Goal: Task Accomplishment & Management: Complete application form

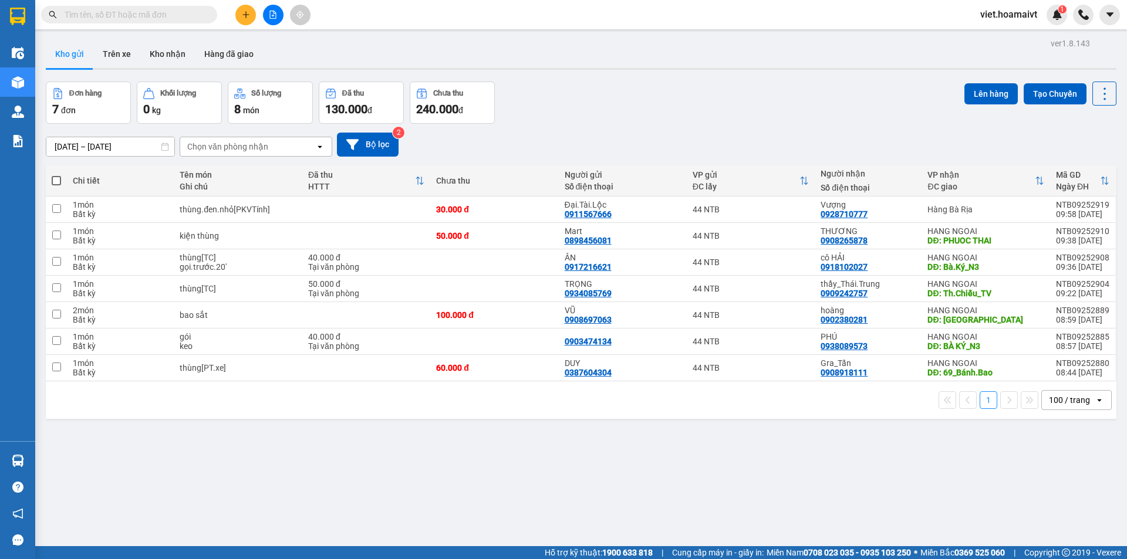
click at [545, 106] on div "Đơn hàng 7 đơn [PERSON_NAME] 0 kg Số [PERSON_NAME] 8 món Đã thu 130.000 [PERSON…" at bounding box center [581, 103] width 1071 height 42
click at [268, 16] on button at bounding box center [273, 15] width 21 height 21
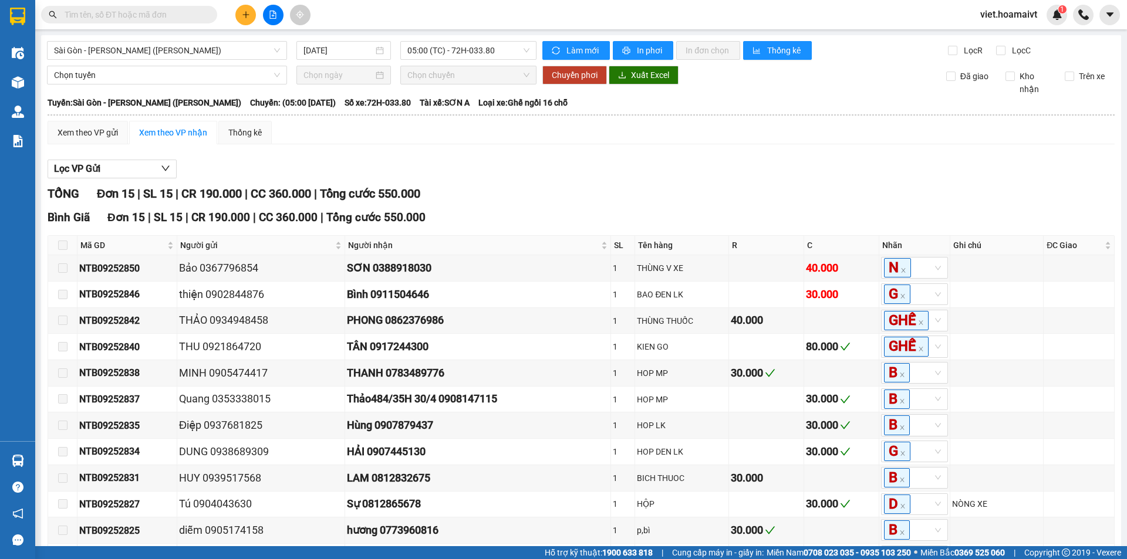
click at [660, 203] on div "[PERSON_NAME] 15 | SL 15 | CR 190.000 | CC 360.000 | [PERSON_NAME] 550.000" at bounding box center [581, 194] width 1067 height 18
click at [251, 15] on button at bounding box center [245, 15] width 21 height 21
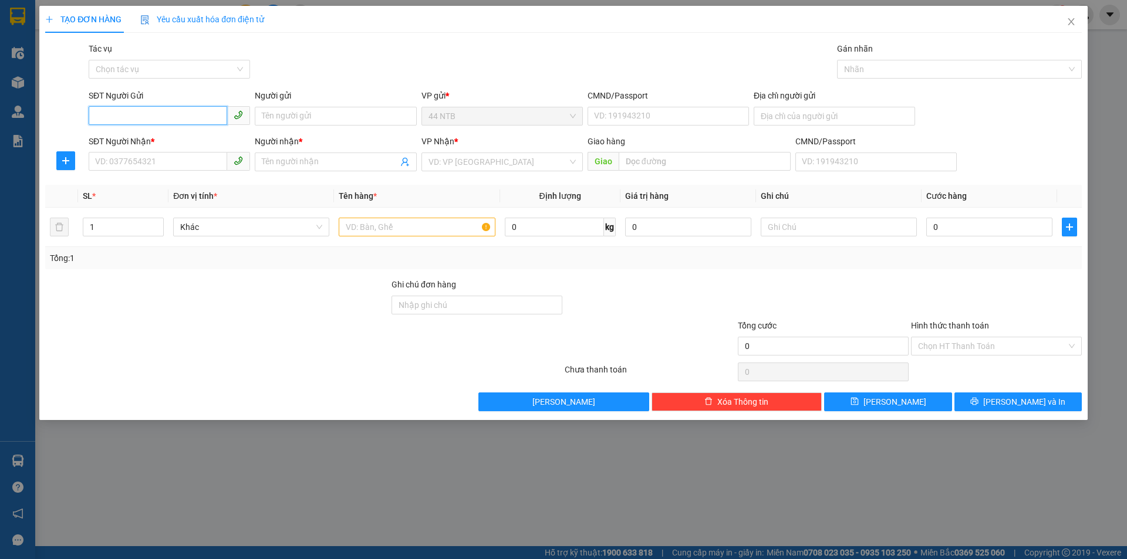
click at [131, 123] on input "SĐT Người Gửi" at bounding box center [158, 115] width 139 height 19
click at [131, 160] on input "SĐT Người Nhận *" at bounding box center [158, 161] width 139 height 19
type input "0794786230"
click at [193, 184] on div "0794786230 - [PERSON_NAME]" at bounding box center [169, 185] width 147 height 13
type input "Thành"
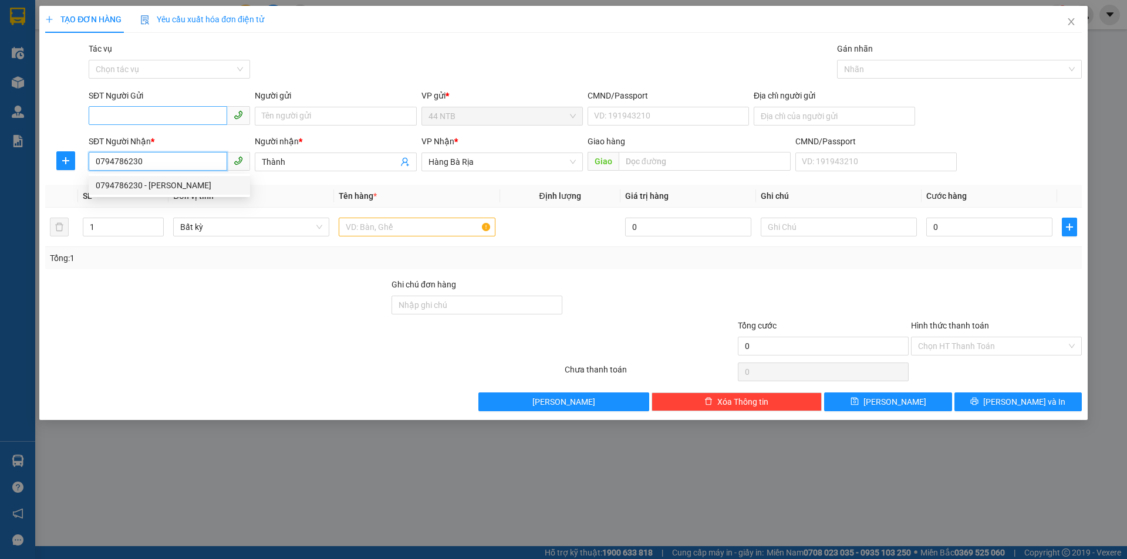
type input "0794786230"
click at [163, 110] on input "SĐT Người Gửi" at bounding box center [158, 115] width 139 height 19
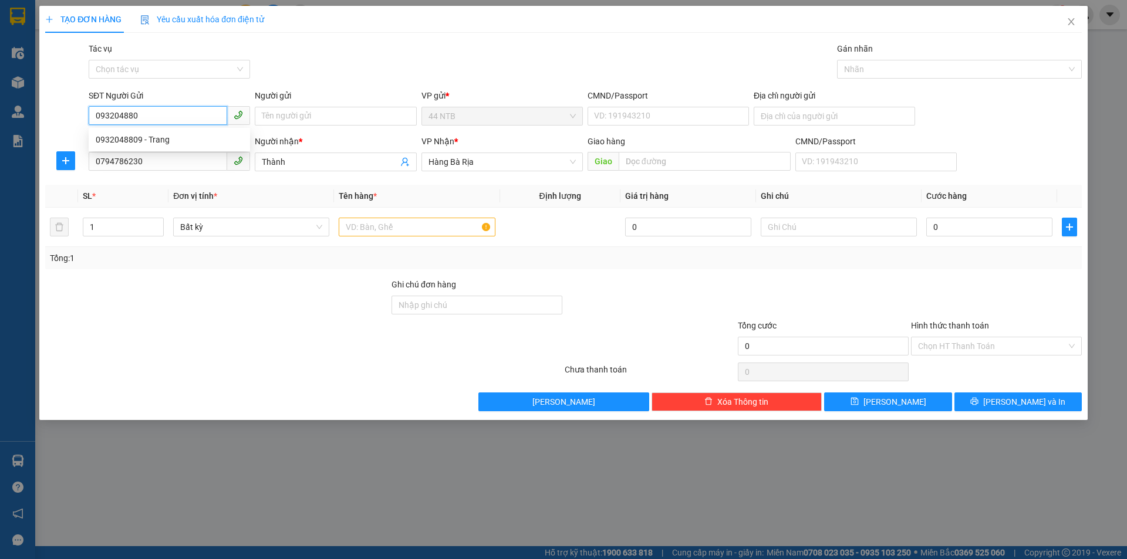
type input "0932048809"
click at [181, 139] on div "0932048809 - Trang" at bounding box center [169, 139] width 147 height 13
type input "Trang"
type input "SO2 [PERSON_NAME] P2 Q [PERSON_NAME]"
type input "0932048809"
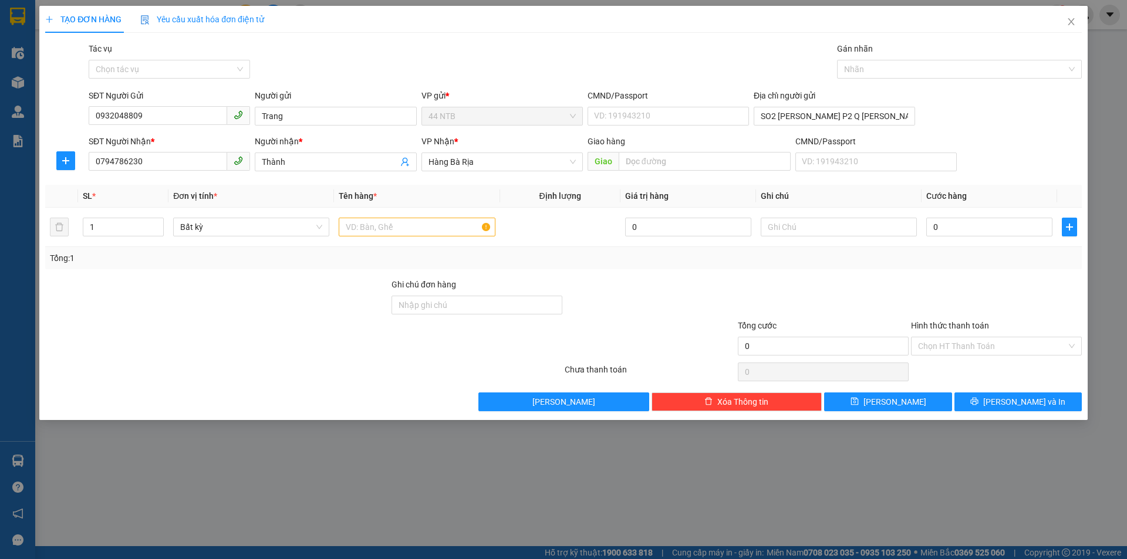
click at [400, 37] on div "TẠO ĐƠN HÀNG Yêu cầu xuất [PERSON_NAME] điện tử Transit Pickup Surcharge Ids Tr…" at bounding box center [563, 209] width 1037 height 406
click at [421, 229] on input "text" at bounding box center [417, 227] width 156 height 19
type input "GÓI TRẮNG"
click at [783, 217] on div at bounding box center [839, 226] width 156 height 23
click at [783, 225] on input "text" at bounding box center [839, 227] width 156 height 19
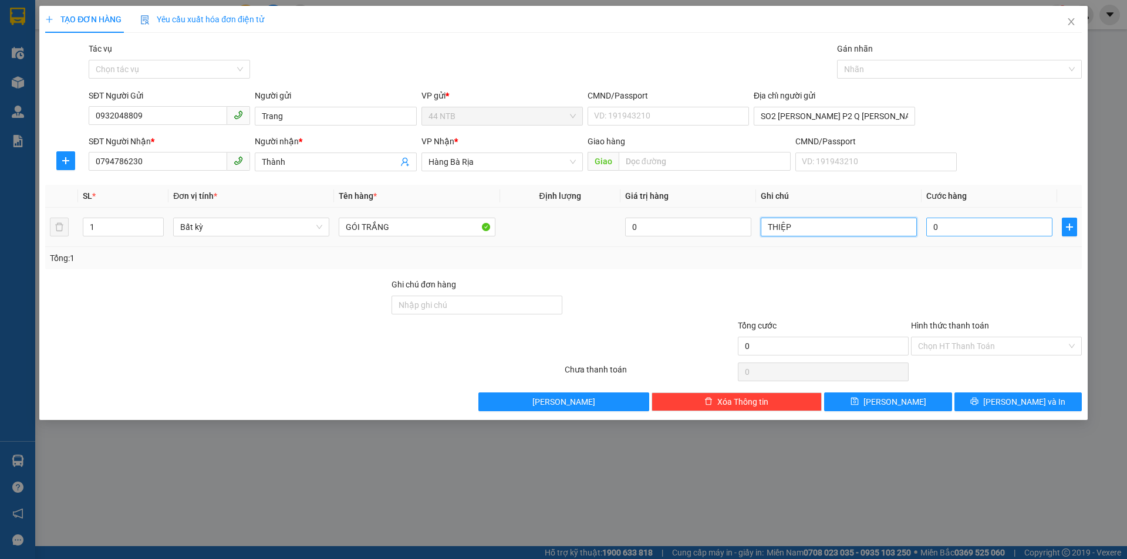
type input "THIỆP"
click at [1021, 229] on input "0" at bounding box center [989, 227] width 126 height 19
type input "3"
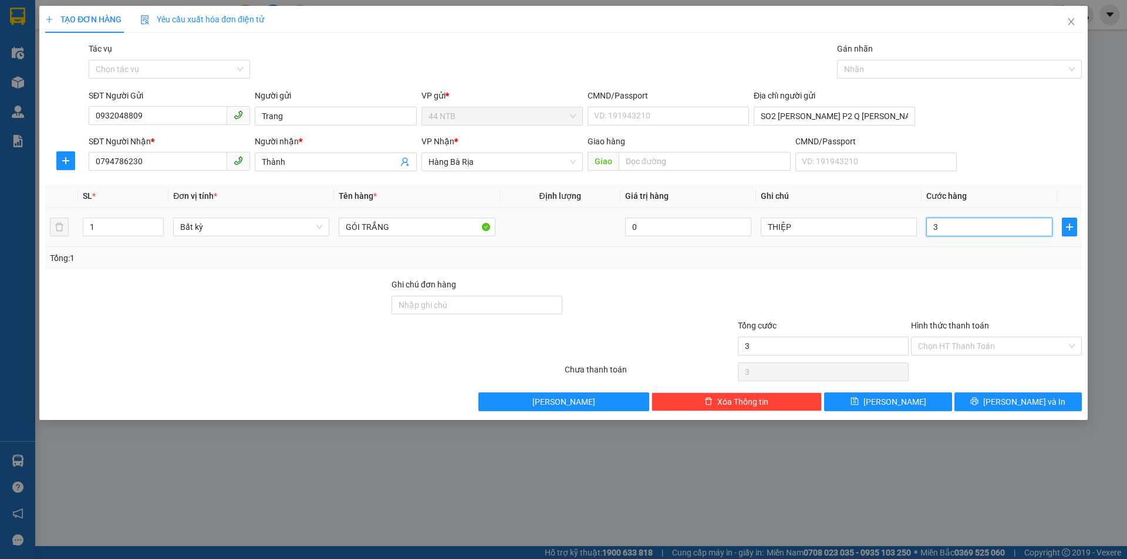
type input "30"
type input "30.000"
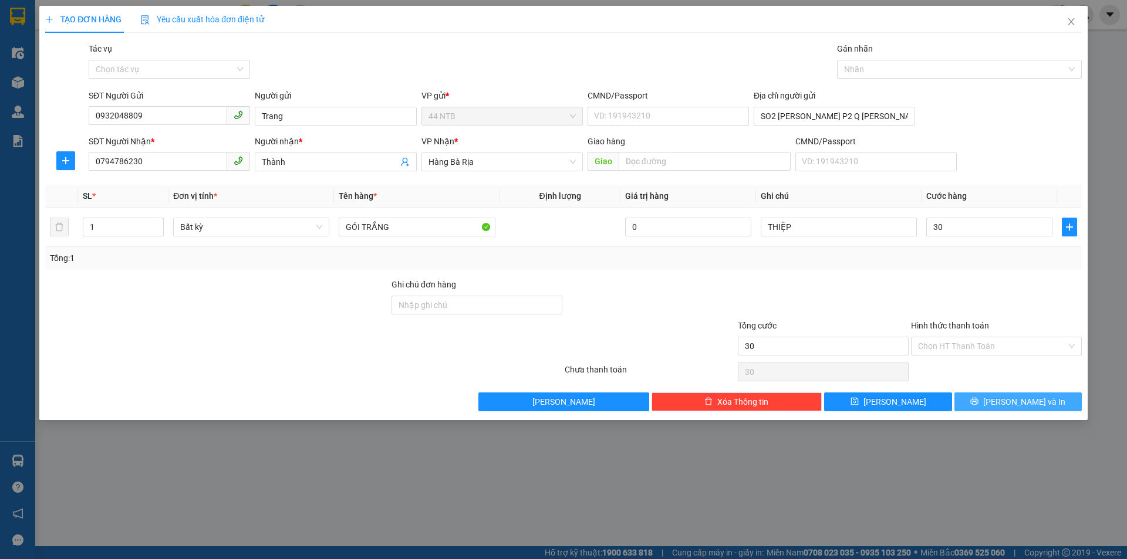
type input "30.000"
click at [991, 400] on button "[PERSON_NAME] và In" at bounding box center [1018, 402] width 127 height 19
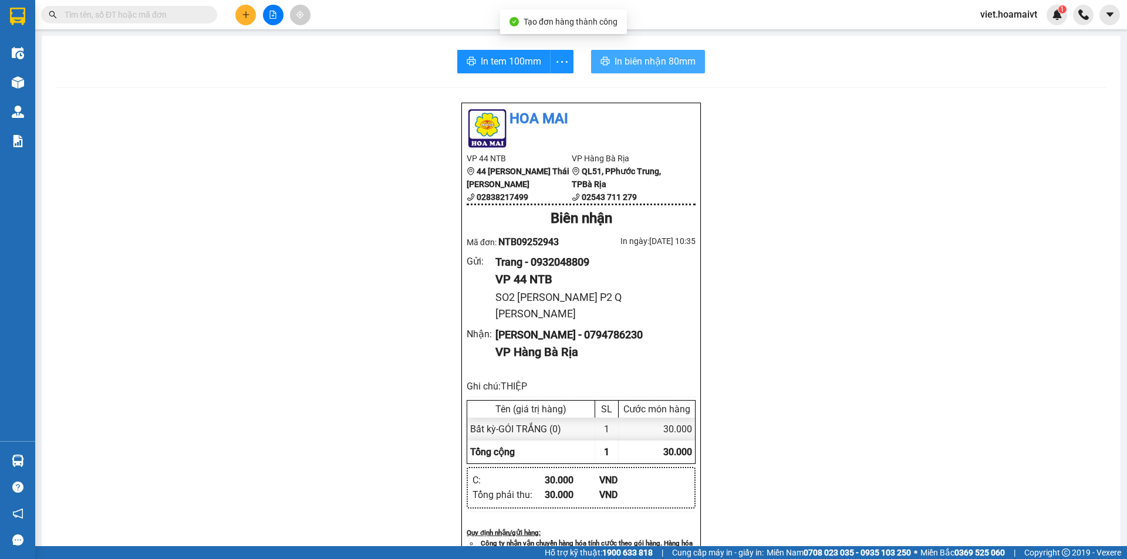
click at [629, 50] on button "In biên nhận 80mm" at bounding box center [648, 61] width 114 height 23
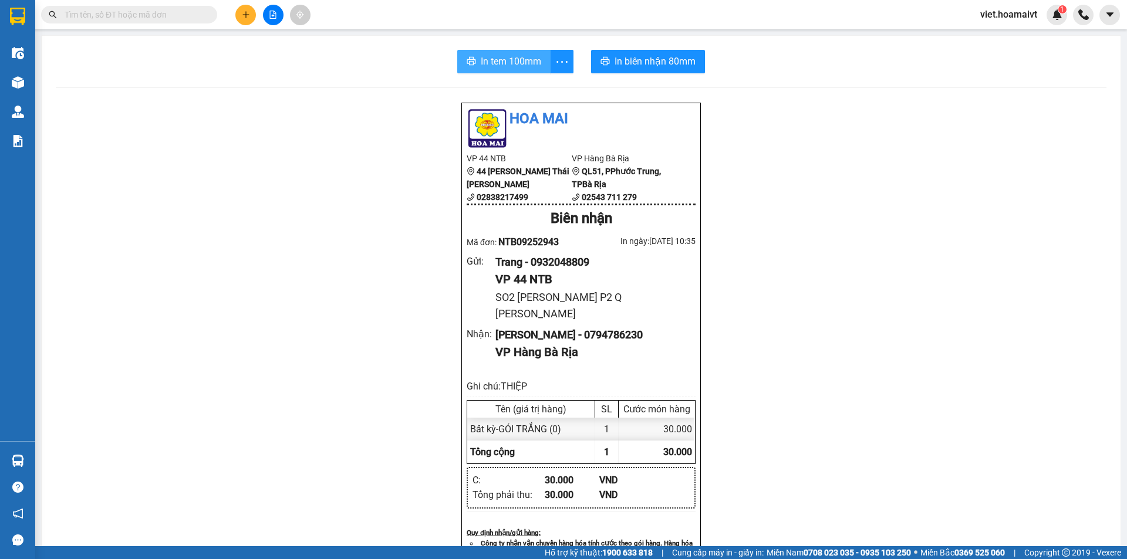
click at [486, 66] on span "In tem 100mm" at bounding box center [511, 61] width 60 height 15
click at [895, 409] on div "[PERSON_NAME] VP 44 NTB 44 [PERSON_NAME] Thái [PERSON_NAME] 02838217499 VP Hàn…" at bounding box center [581, 532] width 1051 height 860
drag, startPoint x: 776, startPoint y: 352, endPoint x: 615, endPoint y: 332, distance: 162.6
click at [771, 352] on div "[PERSON_NAME] VP 44 NTB 44 [PERSON_NAME] Thái [PERSON_NAME] 02838217499 VP Hàn…" at bounding box center [581, 532] width 1051 height 860
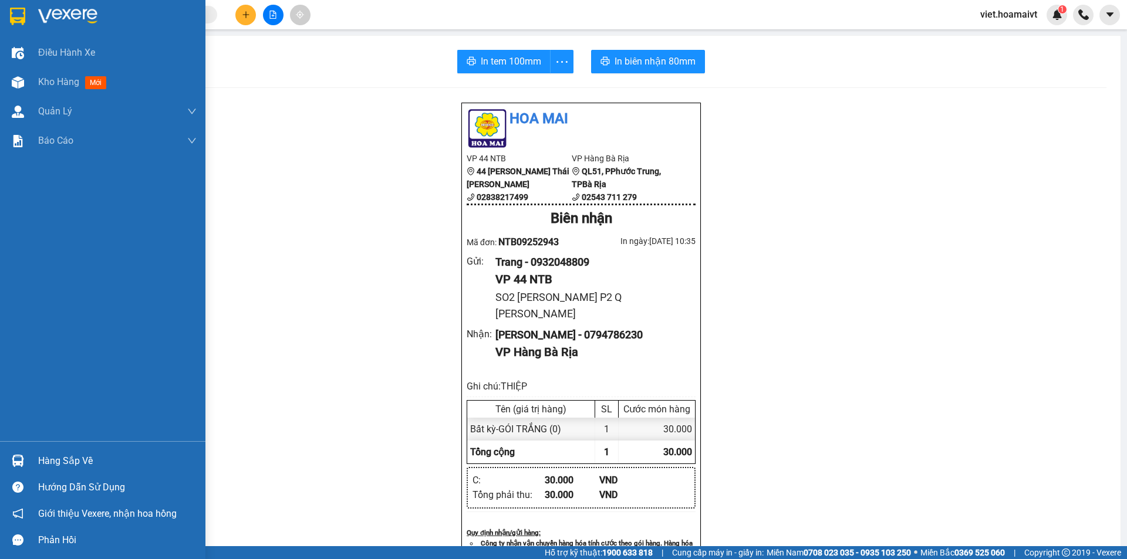
click at [55, 22] on img at bounding box center [67, 17] width 59 height 18
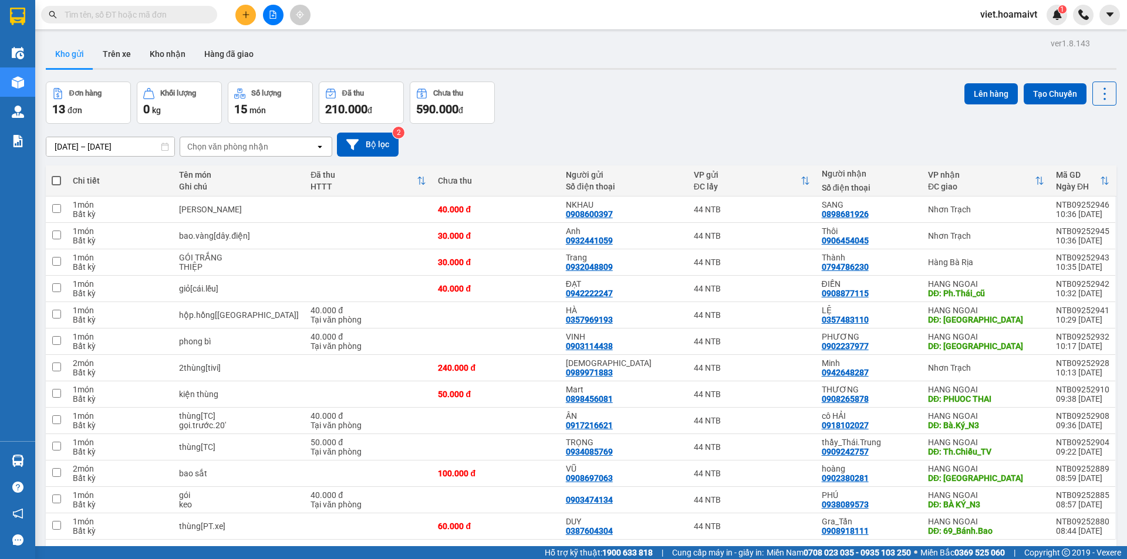
click at [726, 116] on div "Đơn hàng 13 đơn [PERSON_NAME] 0 kg Số [PERSON_NAME] 15 món Đã thu 210.000 [PERS…" at bounding box center [581, 103] width 1071 height 42
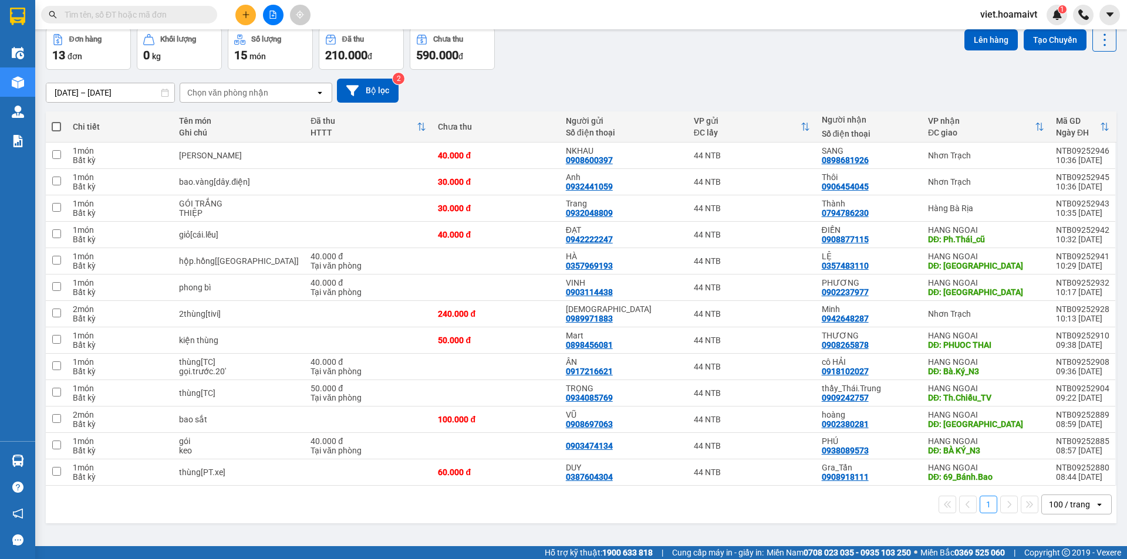
drag, startPoint x: 417, startPoint y: 501, endPoint x: 417, endPoint y: 512, distance: 11.2
click at [417, 512] on div "1 100 / trang open" at bounding box center [580, 505] width 1061 height 20
click at [603, 81] on div "[DATE] – [DATE] Press the down arrow key to interact with the calendar and sele…" at bounding box center [581, 91] width 1071 height 24
click at [633, 75] on div "[DATE] – [DATE] Press the down arrow key to interact with the calendar and sele…" at bounding box center [581, 91] width 1071 height 42
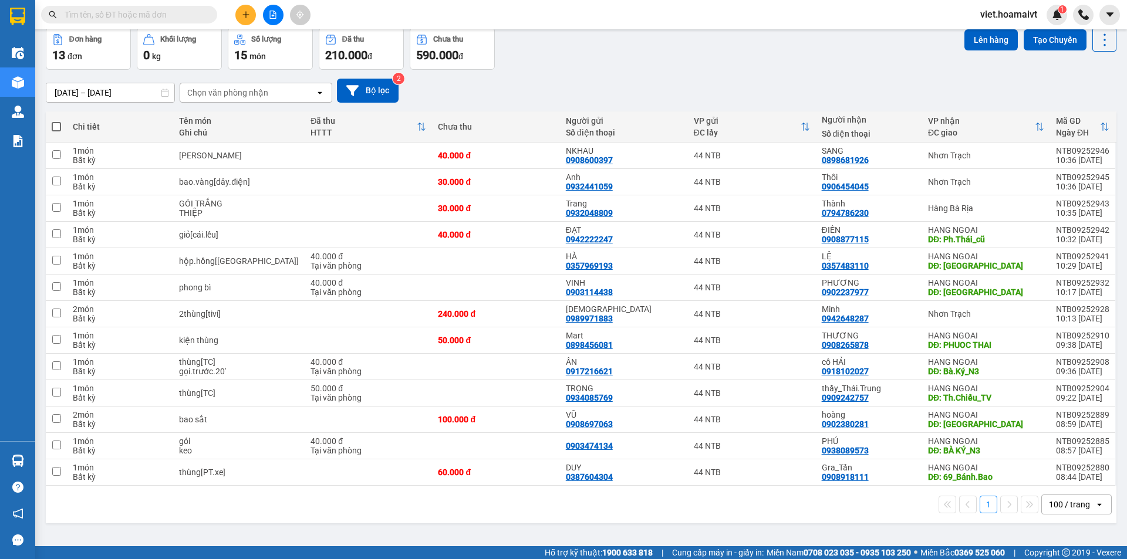
click at [644, 87] on div "[DATE] – [DATE] Press the down arrow key to interact with the calendar and sele…" at bounding box center [581, 91] width 1071 height 24
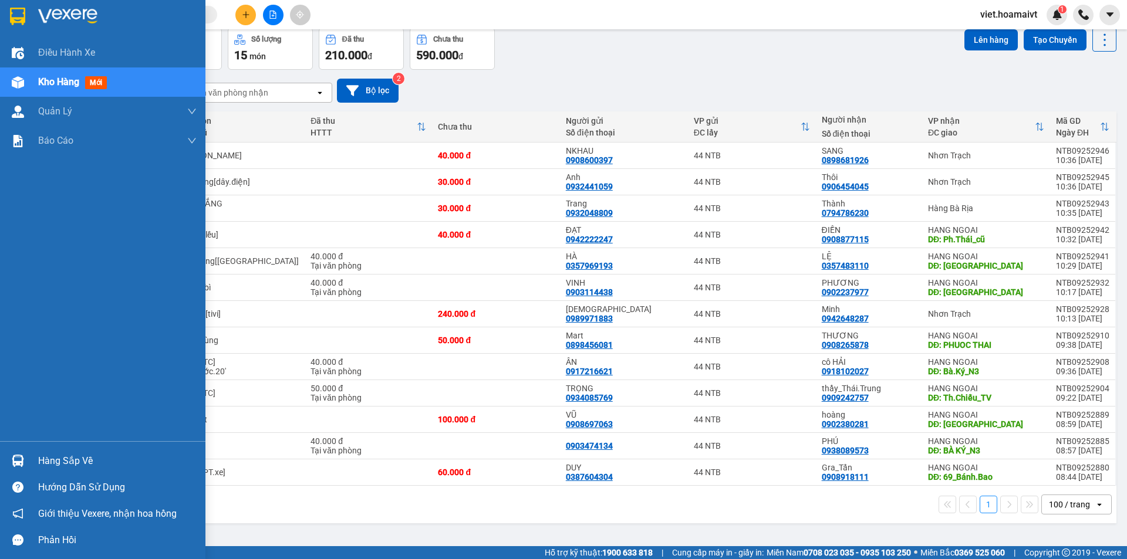
click at [52, 18] on img at bounding box center [67, 17] width 59 height 18
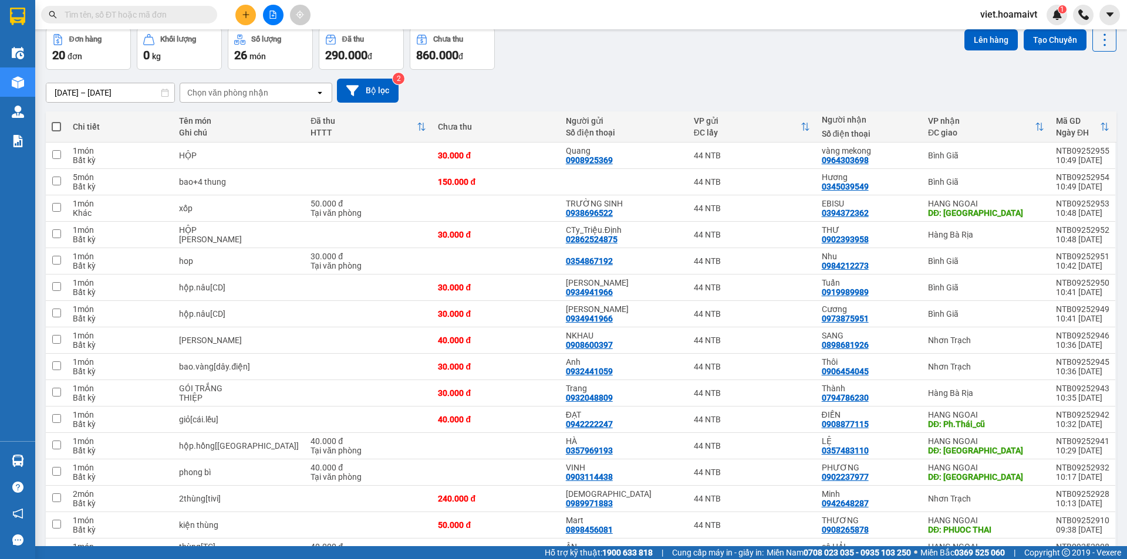
click at [734, 45] on div "Đơn hàng 20 đơn [PERSON_NAME] 0 kg Số [PERSON_NAME] 26 món Đã thu 290.000 [PERS…" at bounding box center [581, 49] width 1071 height 42
click at [716, 59] on div "Đơn hàng 20 đơn [PERSON_NAME] 0 kg Số [PERSON_NAME] 26 món Đã thu 290.000 [PERS…" at bounding box center [581, 49] width 1071 height 42
click at [251, 94] on div "Chọn văn phòng nhận" at bounding box center [227, 93] width 81 height 12
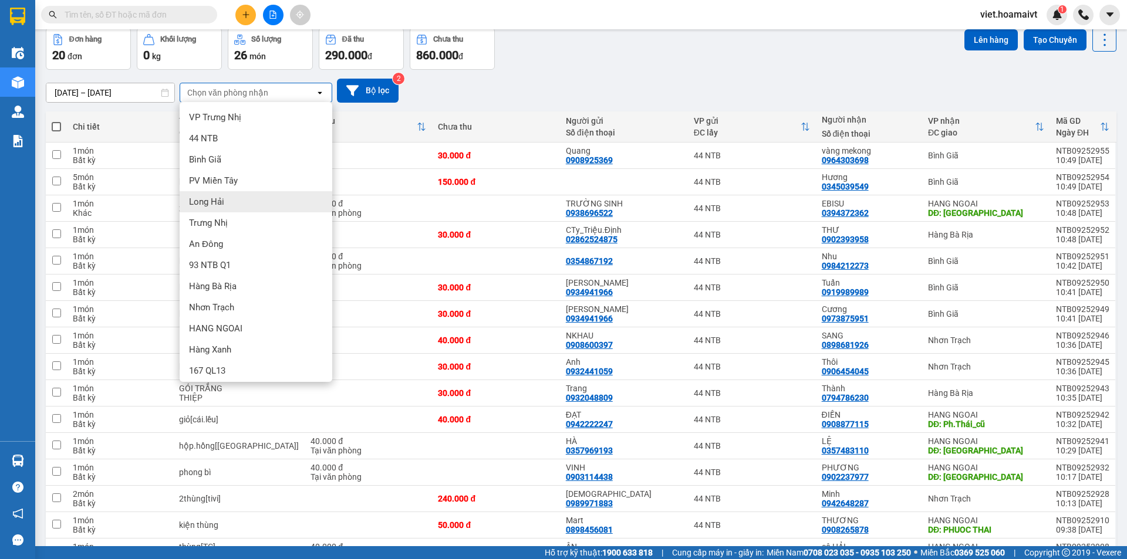
click at [233, 201] on div "Long Hải" at bounding box center [256, 201] width 153 height 21
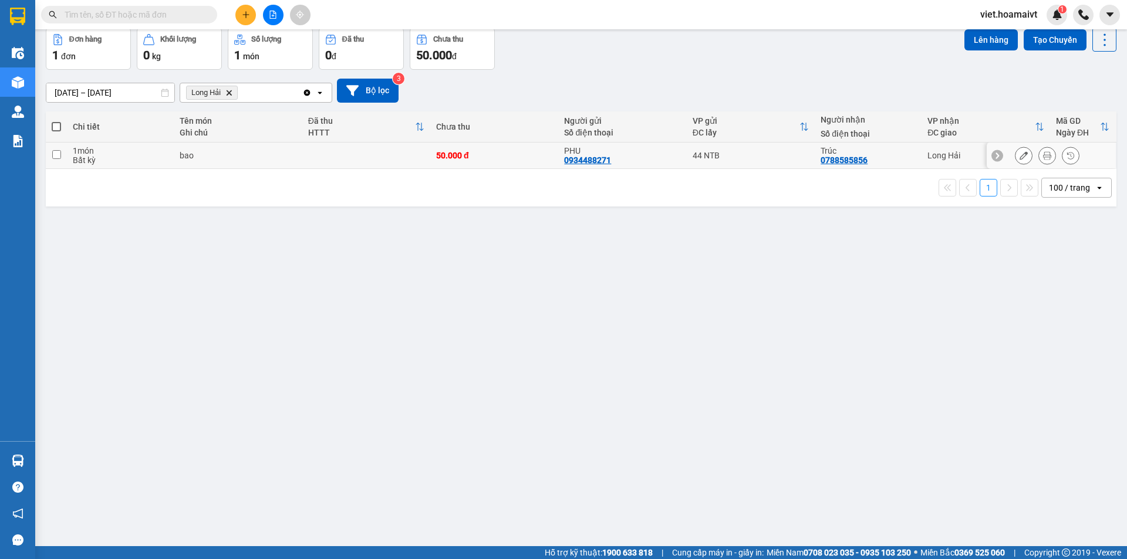
click at [55, 153] on input "checkbox" at bounding box center [56, 154] width 9 height 9
checkbox input "true"
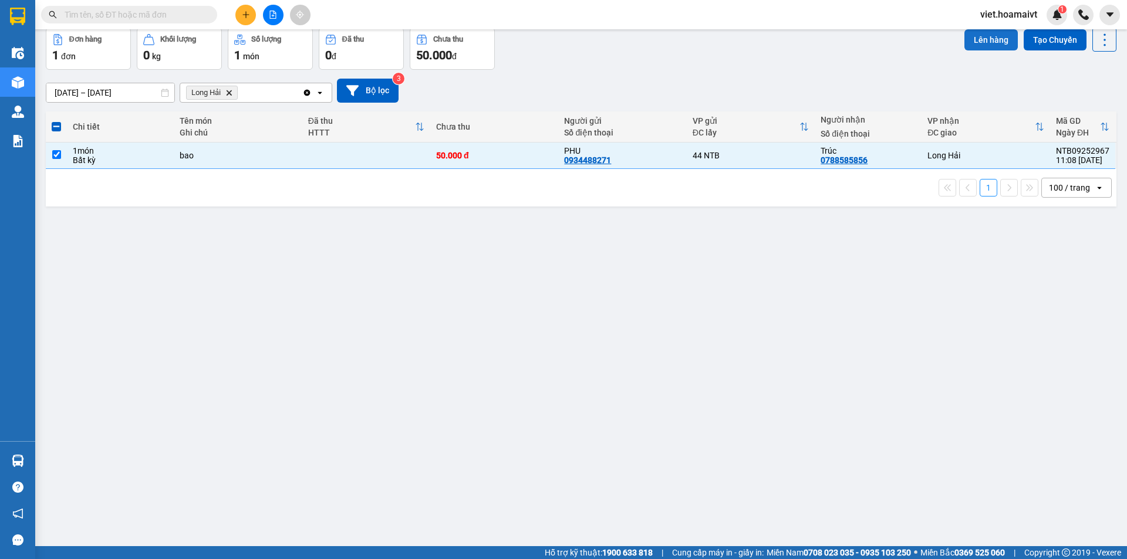
click at [983, 38] on button "Lên hàng" at bounding box center [990, 39] width 53 height 21
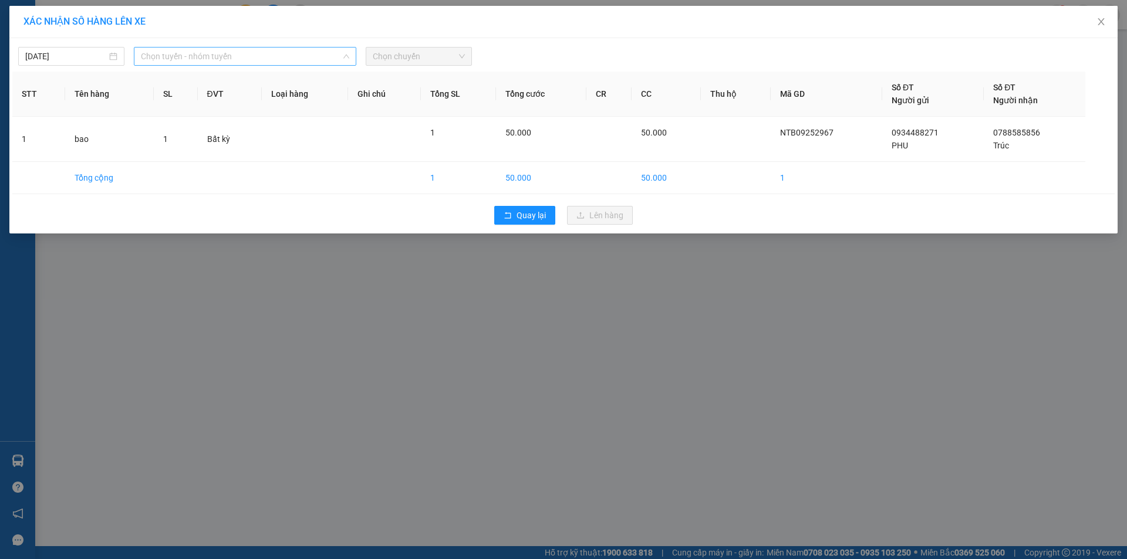
click at [224, 53] on span "Chọn tuyến - nhóm tuyến" at bounding box center [245, 57] width 208 height 18
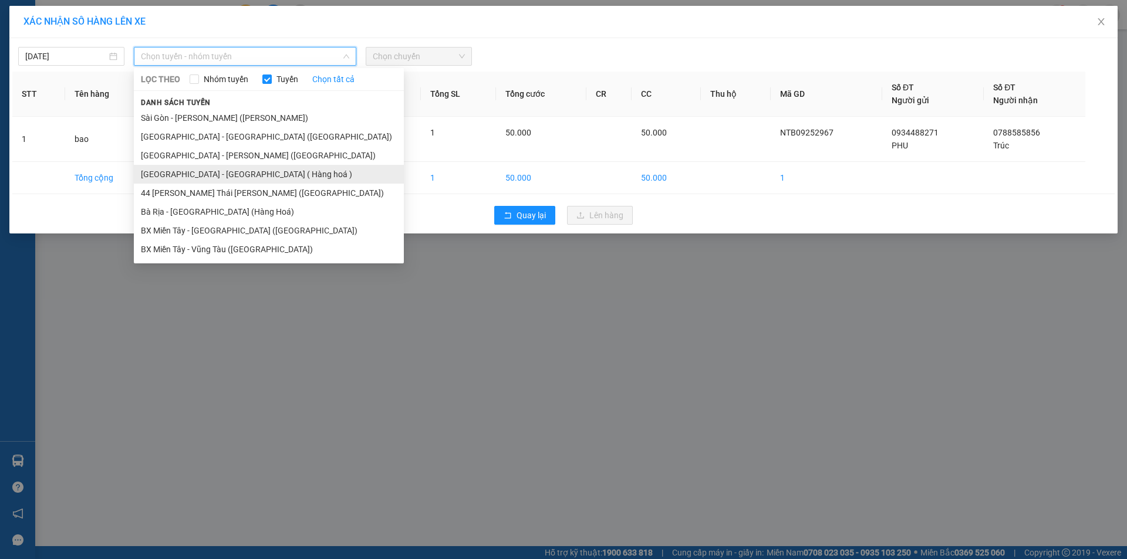
click at [192, 170] on li "[GEOGRAPHIC_DATA] - [GEOGRAPHIC_DATA] ( Hàng hoá )" at bounding box center [269, 174] width 270 height 19
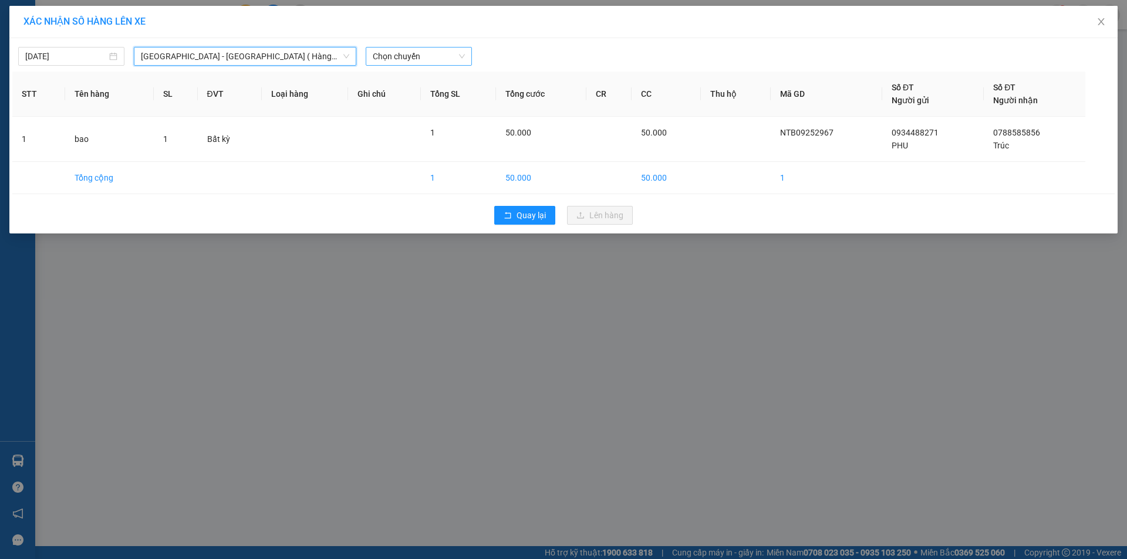
click at [430, 60] on span "Chọn chuyến" at bounding box center [419, 57] width 92 height 18
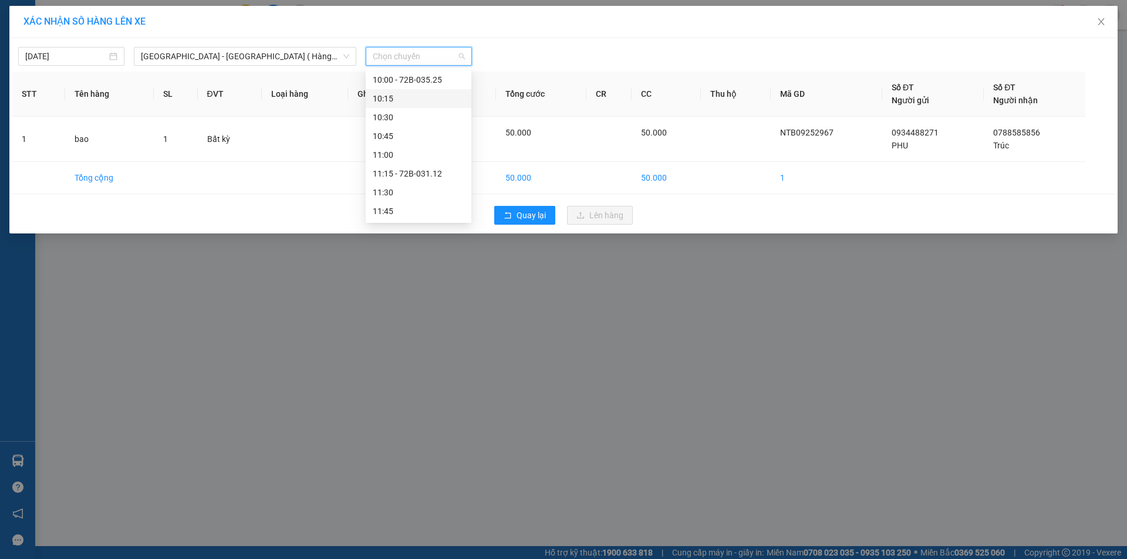
scroll to position [528, 0]
click at [430, 109] on div "11:15 - 72B-031.12" at bounding box center [419, 115] width 92 height 13
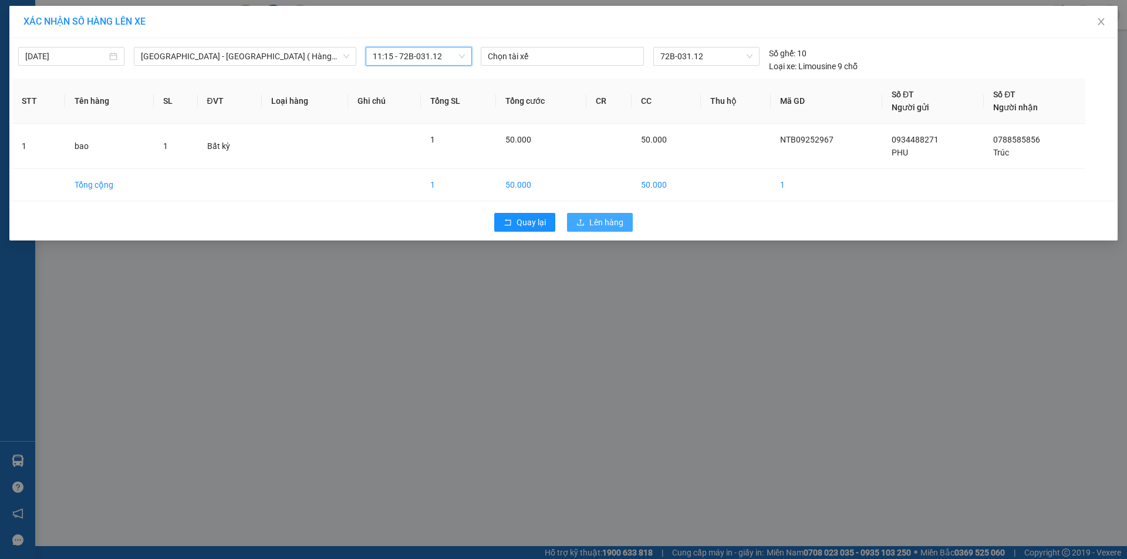
click at [595, 214] on button "Lên hàng" at bounding box center [600, 222] width 66 height 19
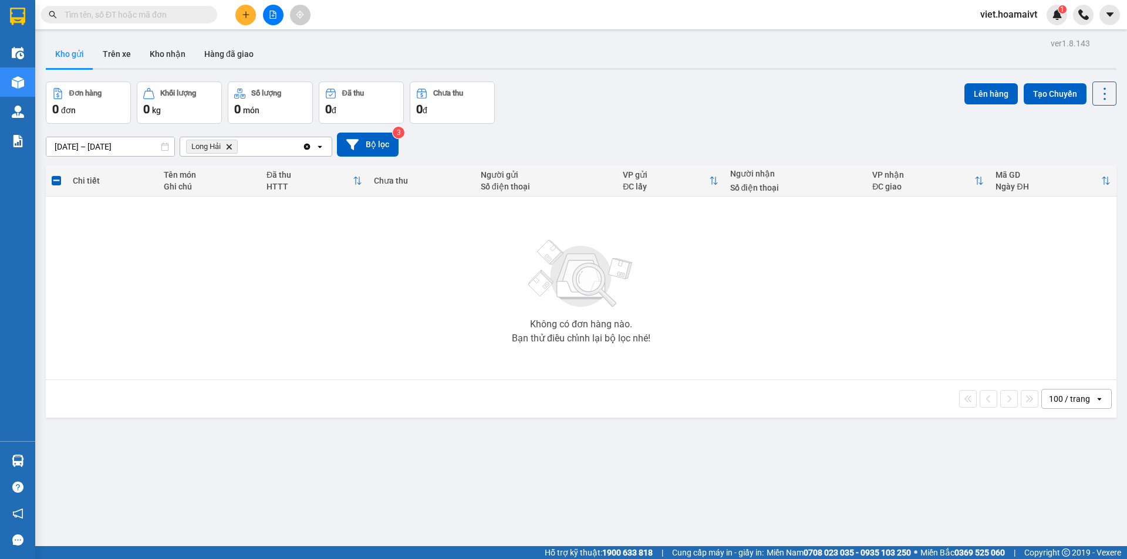
click at [230, 149] on icon "Delete" at bounding box center [228, 146] width 7 height 7
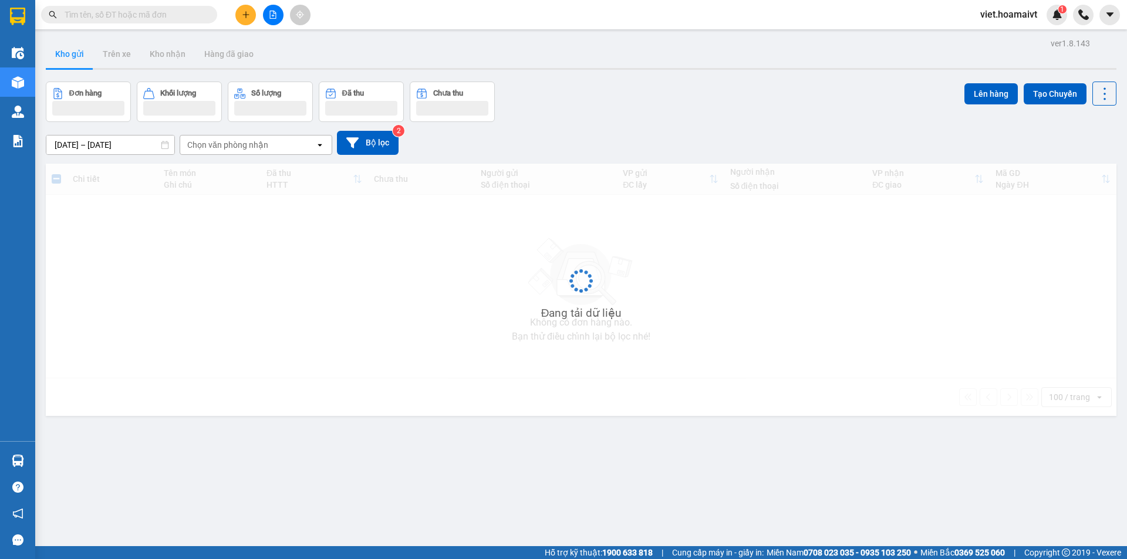
click at [730, 109] on div "Đơn hàng Khối lượng Số lượng Đã thu Chưa thu Lên hàng Tạo Chuyến" at bounding box center [581, 102] width 1071 height 41
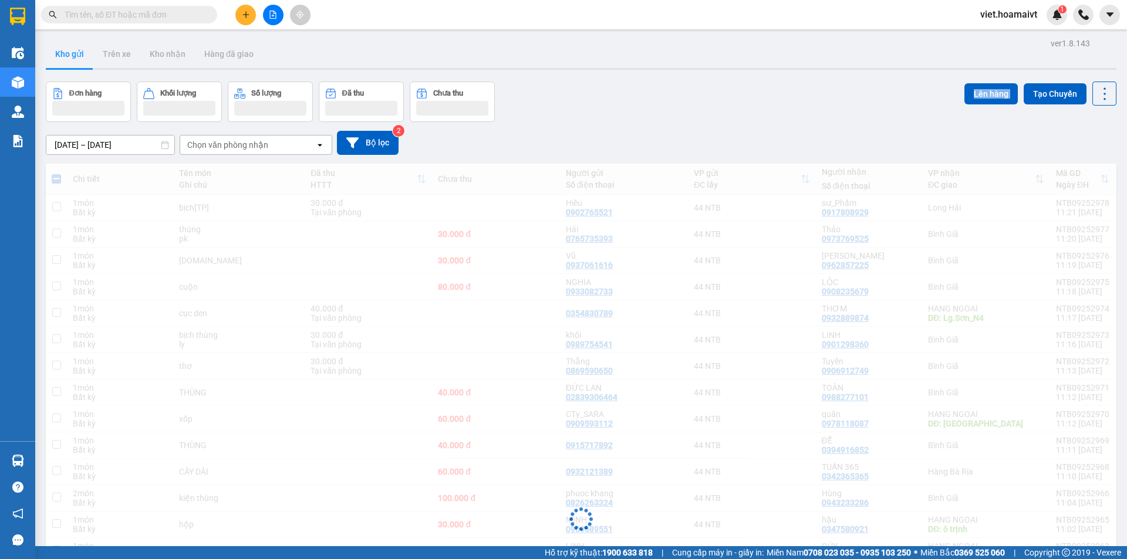
click at [730, 109] on div "Đơn hàng Khối lượng Số lượng Đã thu Chưa thu Lên hàng Tạo Chuyến" at bounding box center [581, 102] width 1071 height 41
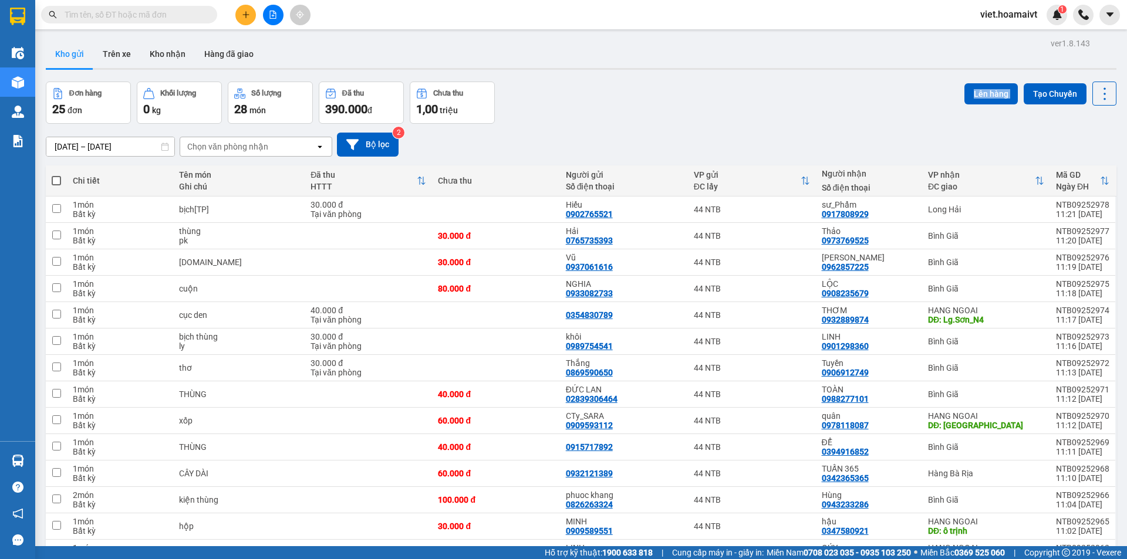
click at [730, 109] on div "Đơn hàng 25 đơn [PERSON_NAME] 0 kg Số [PERSON_NAME] 28 món Đã thu 390.000 [PERS…" at bounding box center [581, 103] width 1071 height 42
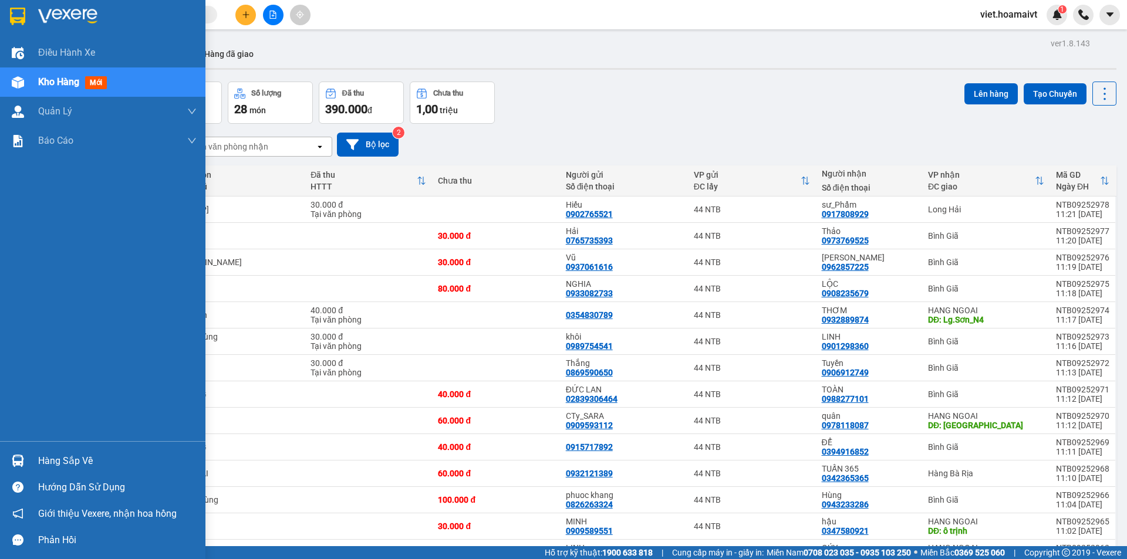
click at [68, 8] on img at bounding box center [67, 17] width 59 height 18
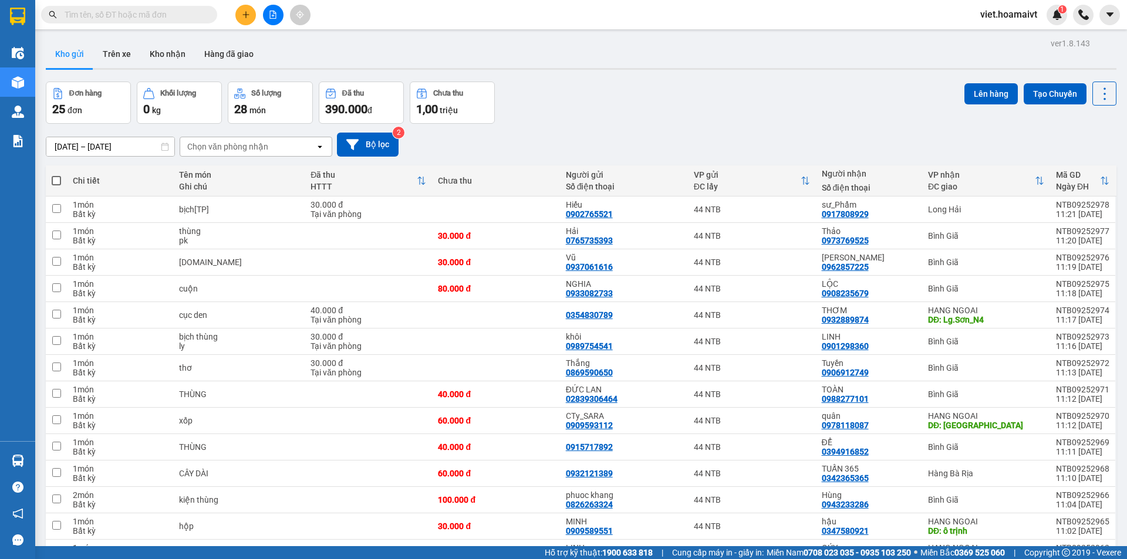
click at [575, 96] on div "Đơn hàng 25 đơn [PERSON_NAME] 0 kg Số [PERSON_NAME] 28 món Đã thu 390.000 [PERS…" at bounding box center [581, 103] width 1071 height 42
click at [576, 93] on div "Đơn hàng 25 đơn [PERSON_NAME] 0 kg Số [PERSON_NAME] 28 món Đã thu 390.000 [PERS…" at bounding box center [581, 103] width 1071 height 42
click at [605, 73] on div "ver 1.8.143 Kho gửi Trên xe [PERSON_NAME] Hàng đã [PERSON_NAME] hàng 25 đơn [PE…" at bounding box center [581, 467] width 1080 height 864
click at [184, 11] on input "text" at bounding box center [134, 14] width 139 height 13
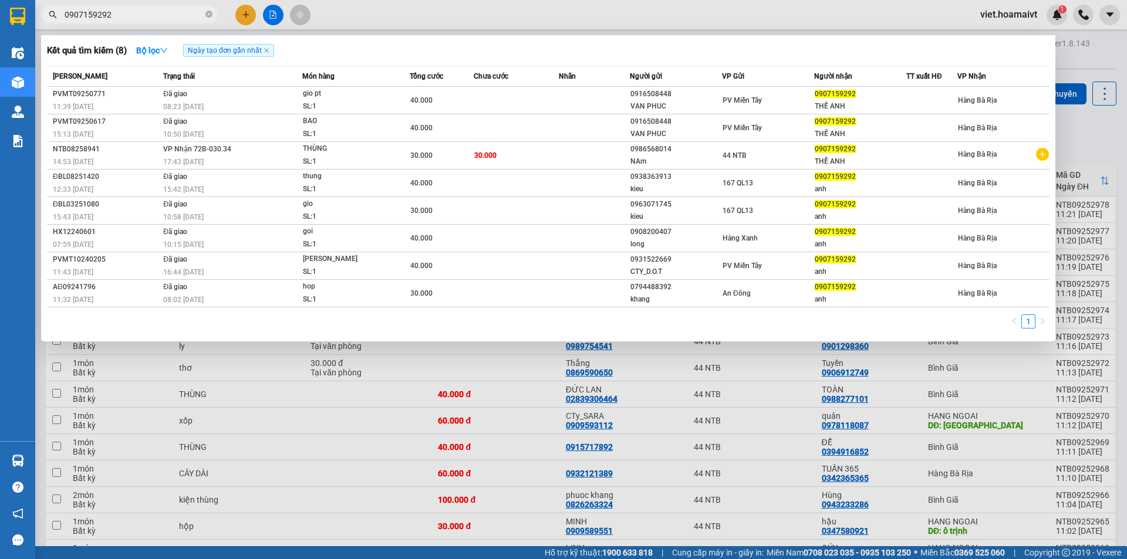
type input "0907159292"
click at [401, 494] on div at bounding box center [563, 279] width 1127 height 559
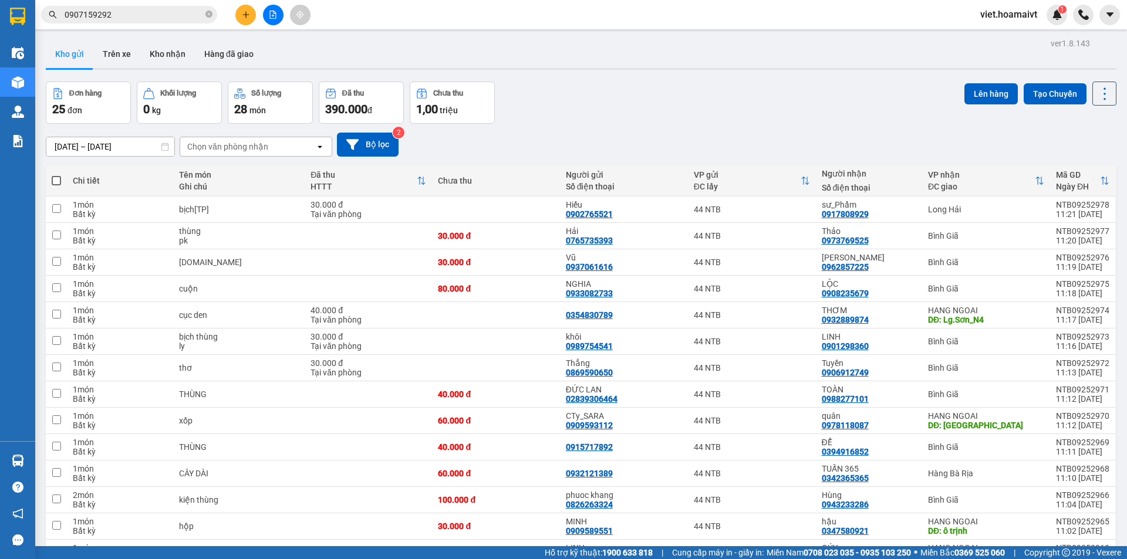
click at [146, 14] on input "0907159292" at bounding box center [134, 14] width 139 height 13
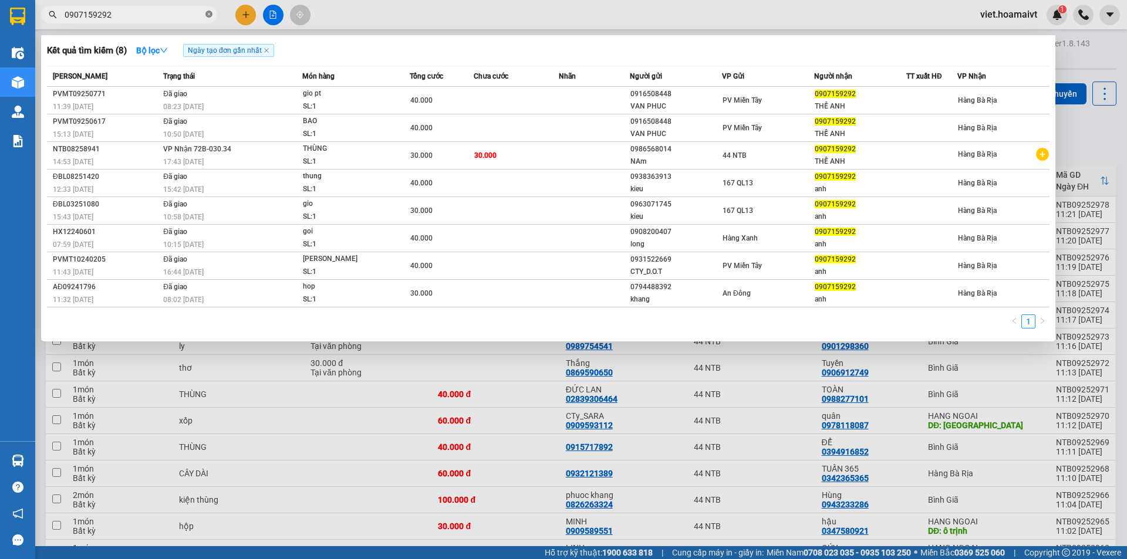
click at [211, 15] on icon "close-circle" at bounding box center [208, 14] width 7 height 7
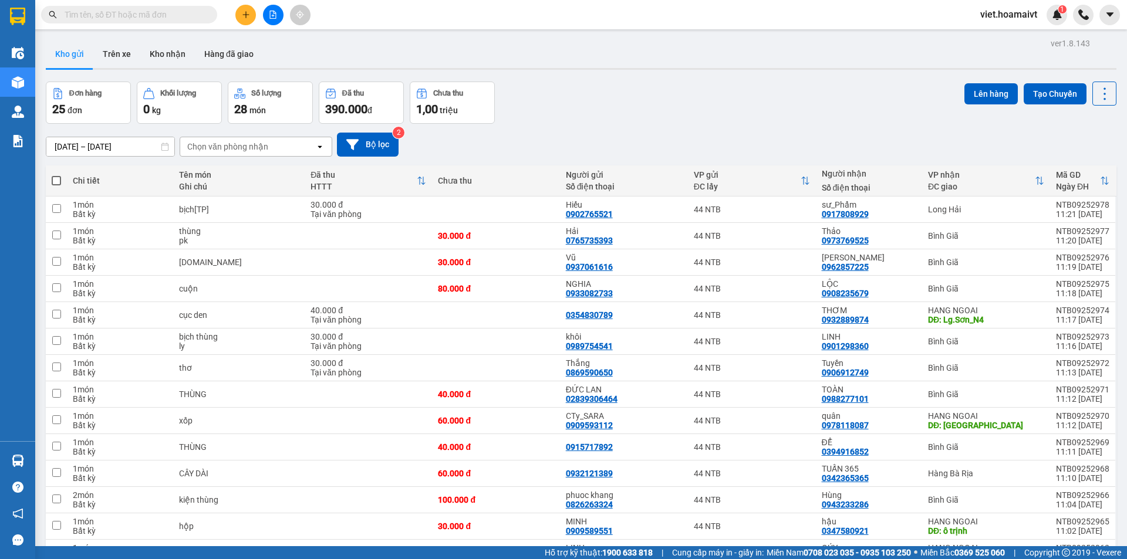
click at [694, 154] on div "[DATE] – [DATE] Press the down arrow key to interact with the calendar and sele…" at bounding box center [581, 145] width 1071 height 24
click at [670, 154] on div "[DATE] – [DATE] Press the down arrow key to interact with the calendar and sele…" at bounding box center [581, 145] width 1071 height 24
drag, startPoint x: 662, startPoint y: 149, endPoint x: 598, endPoint y: 151, distance: 64.1
click at [655, 150] on div "[DATE] – [DATE] Press the down arrow key to interact with the calendar and sele…" at bounding box center [581, 145] width 1071 height 24
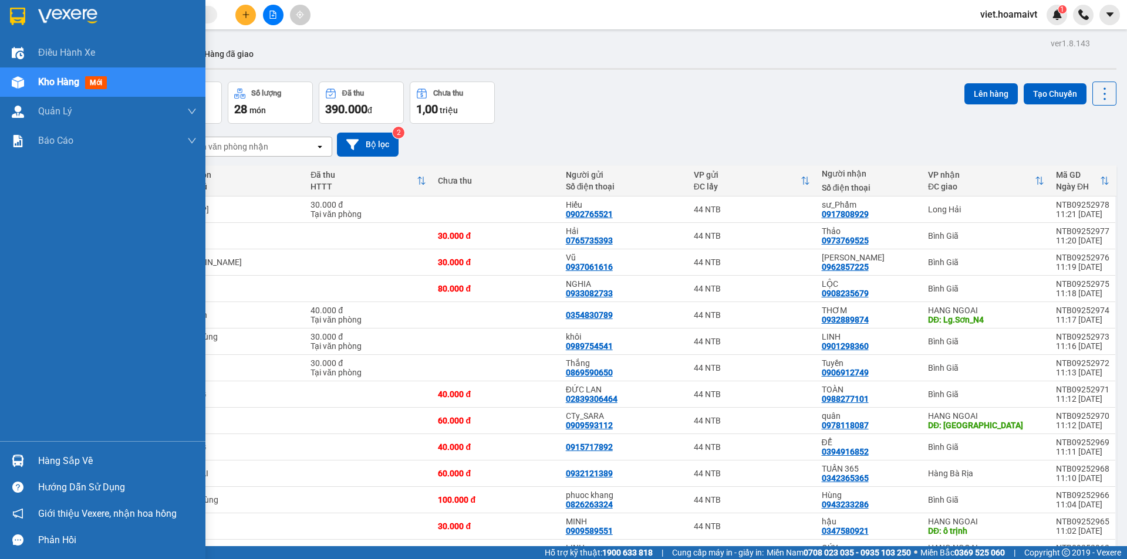
click at [49, 16] on img at bounding box center [67, 17] width 59 height 18
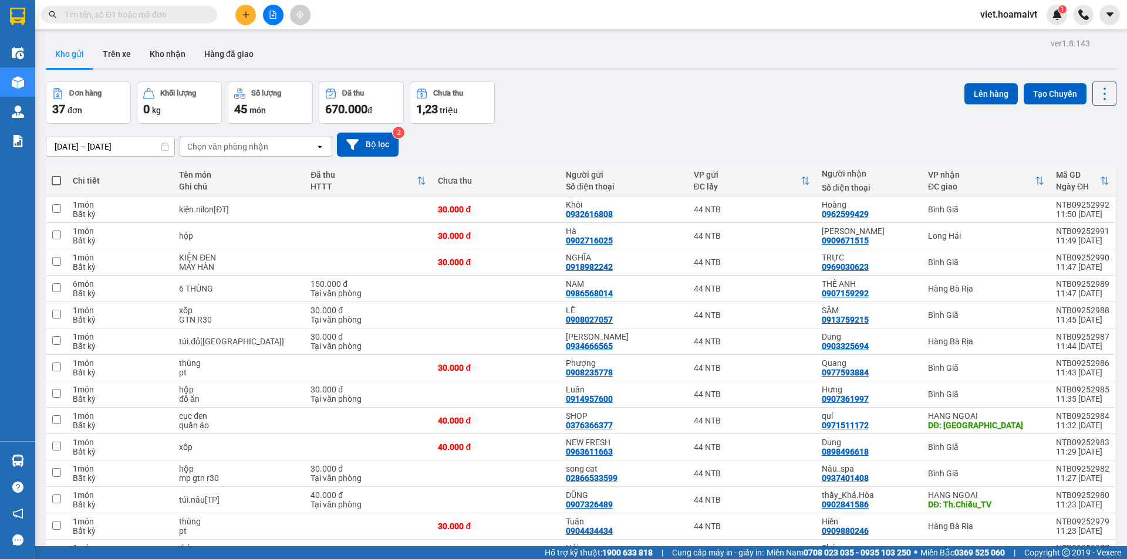
click at [693, 112] on div "Đơn hàng 37 đơn [PERSON_NAME] 0 kg Số [PERSON_NAME] 45 món Đã thu 670.000 [PERS…" at bounding box center [581, 103] width 1071 height 42
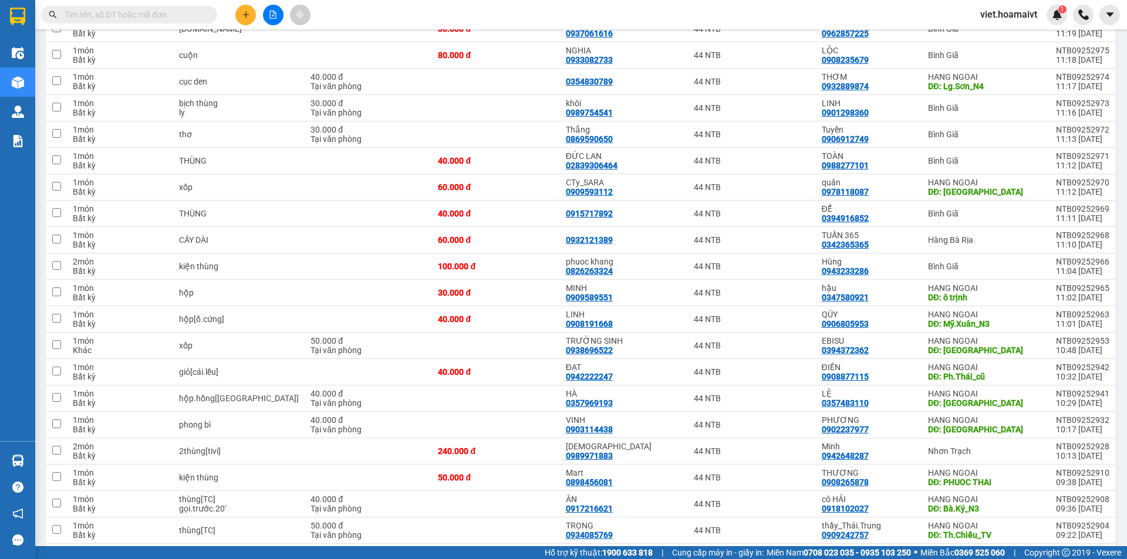
scroll to position [676, 0]
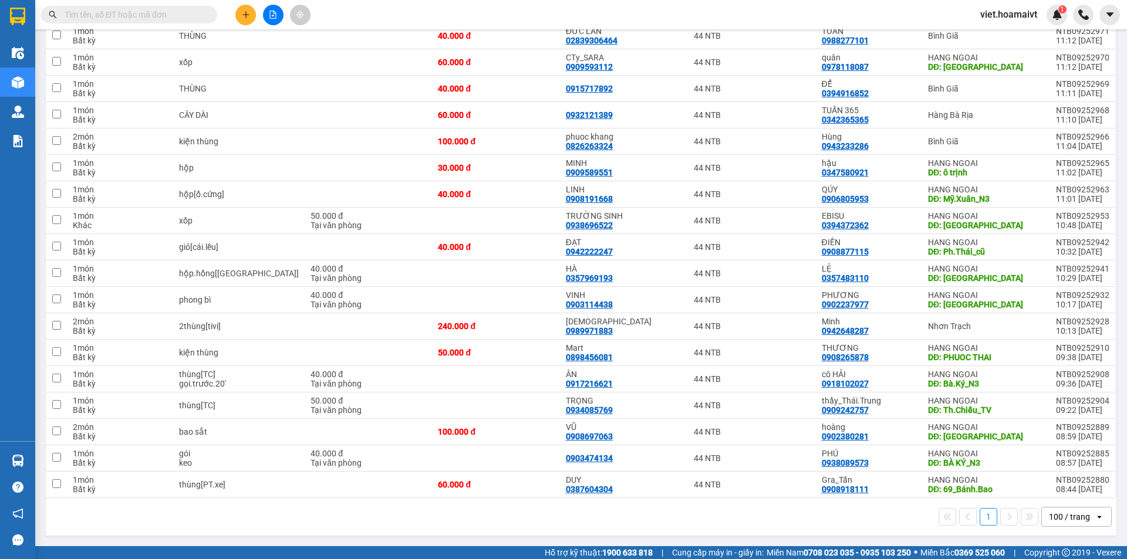
click at [388, 527] on div "1 100 / trang open" at bounding box center [580, 517] width 1061 height 20
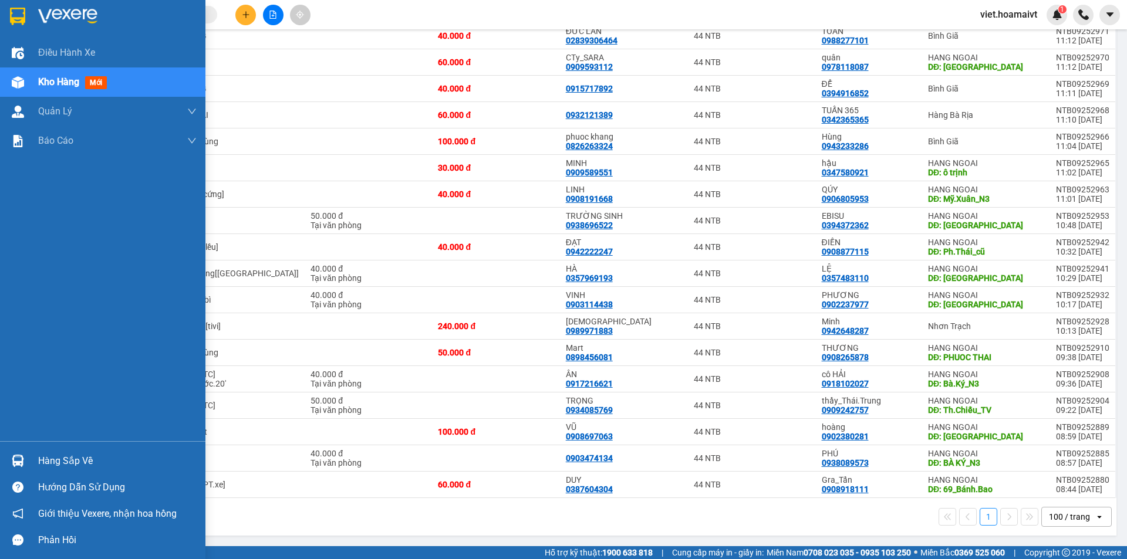
click at [32, 18] on div at bounding box center [102, 19] width 205 height 38
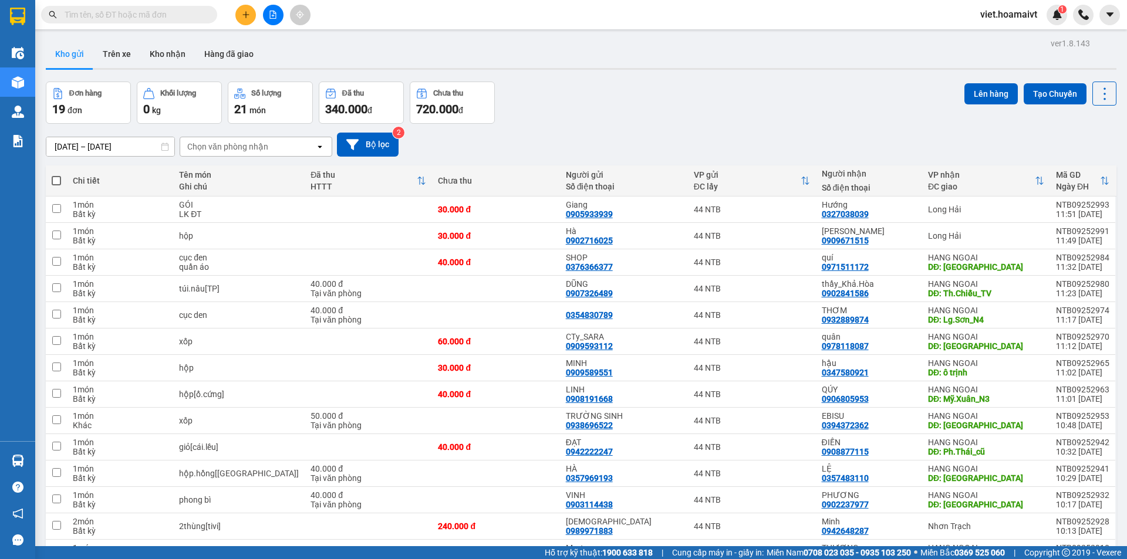
click at [815, 93] on div "Đơn hàng 19 đơn [PERSON_NAME] 0 kg Số [PERSON_NAME] 21 món Đã thu 340.000 [PERS…" at bounding box center [581, 103] width 1071 height 42
click at [145, 16] on input "text" at bounding box center [134, 14] width 139 height 13
click at [252, 12] on button at bounding box center [245, 15] width 21 height 21
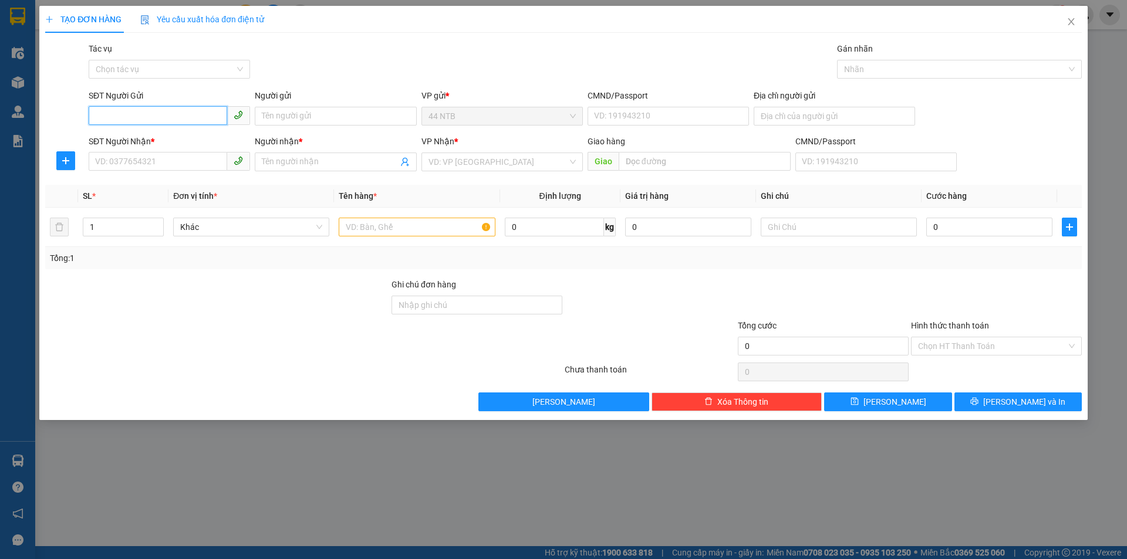
click at [167, 115] on input "SĐT Người Gửi" at bounding box center [158, 115] width 139 height 19
type input "0934528388"
click at [141, 137] on div "0934528388 - [PERSON_NAME]" at bounding box center [169, 139] width 147 height 13
type input "[PERSON_NAME]"
type input "196/9_Cộng.Hòa"
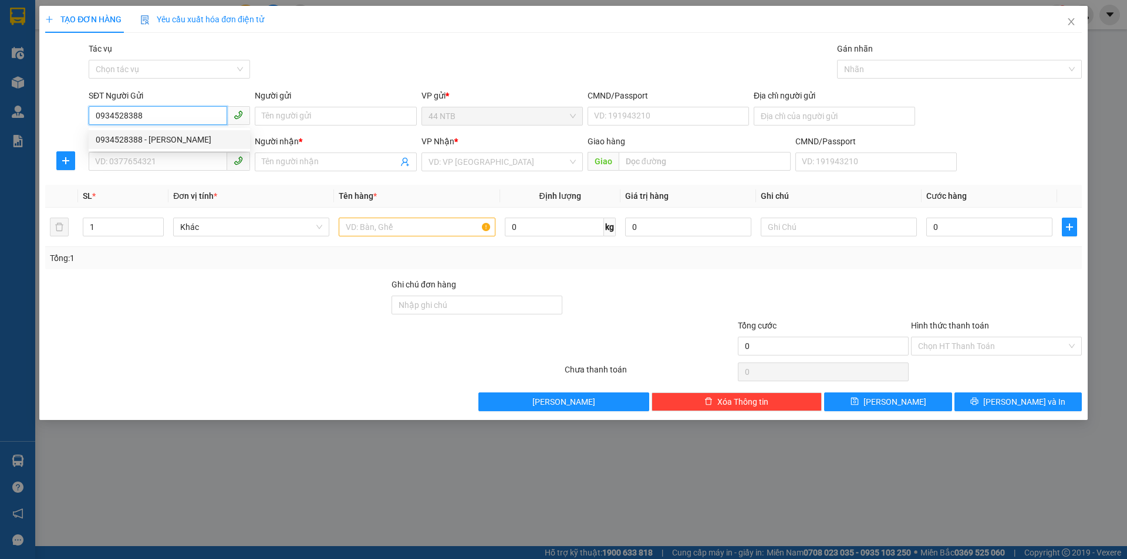
type input "0378022778"
type input "Đài"
type input "0934528388"
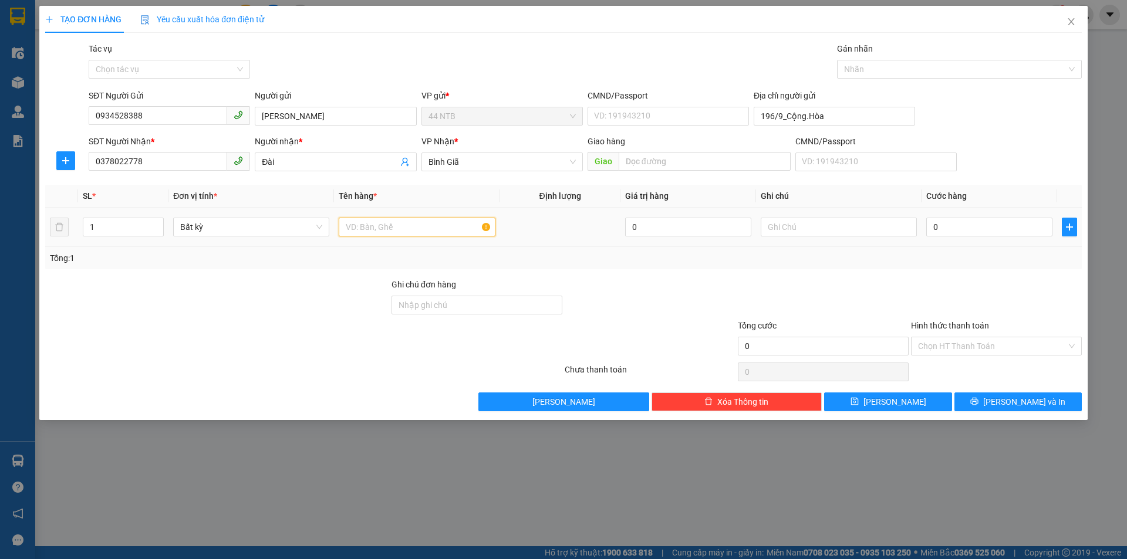
click at [369, 228] on input "text" at bounding box center [417, 227] width 156 height 19
type input "HỘP ĐEN BK"
click at [990, 233] on input "0" at bounding box center [989, 227] width 126 height 19
type input "3"
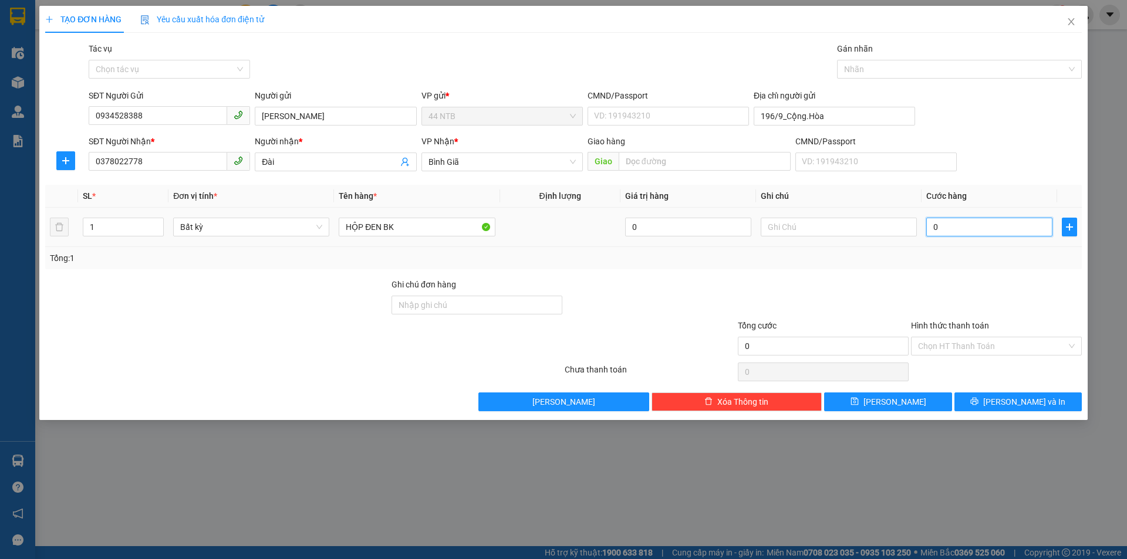
type input "3"
type input "30"
type input "30.000"
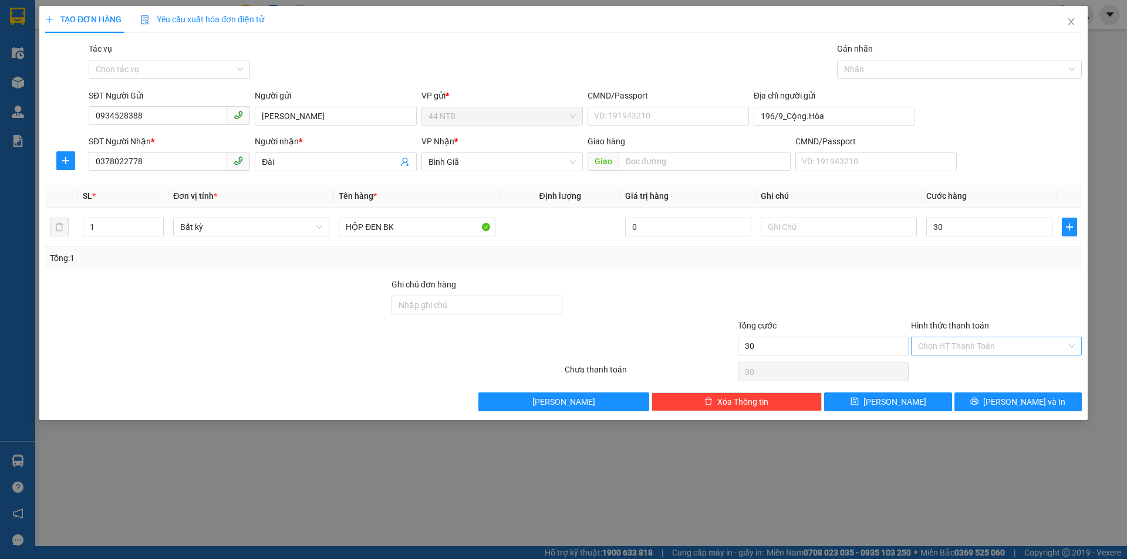
type input "30.000"
click at [1009, 351] on div "Hình thức thanh toán Chọn HT Thanh Toán" at bounding box center [996, 339] width 171 height 41
click at [1009, 348] on input "Hình thức thanh toán" at bounding box center [992, 347] width 149 height 18
click at [1003, 367] on div "Tại văn phòng" at bounding box center [996, 369] width 157 height 13
type input "0"
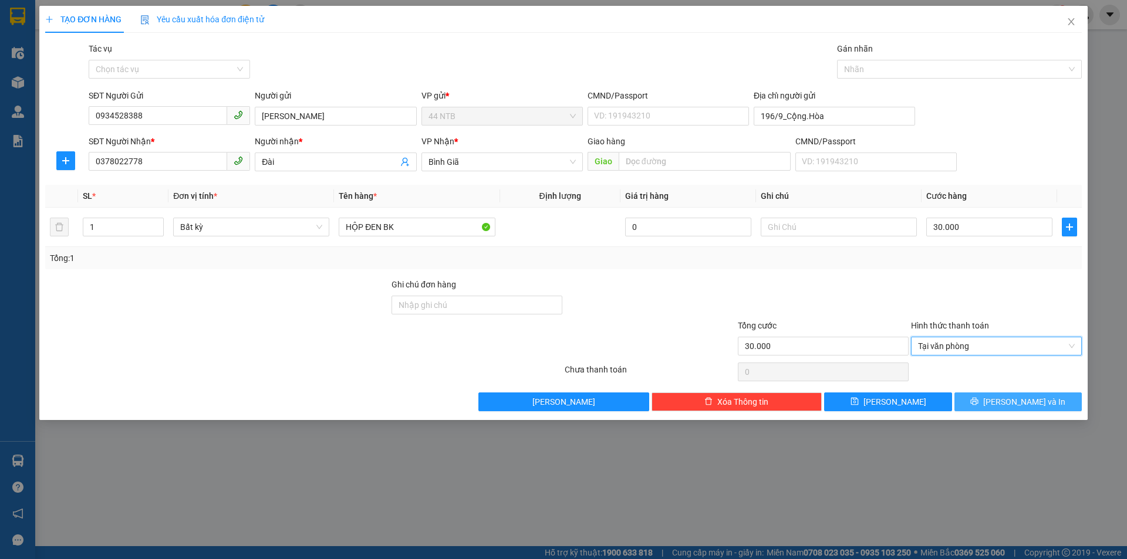
click at [1020, 405] on span "[PERSON_NAME] và In" at bounding box center [1024, 402] width 82 height 13
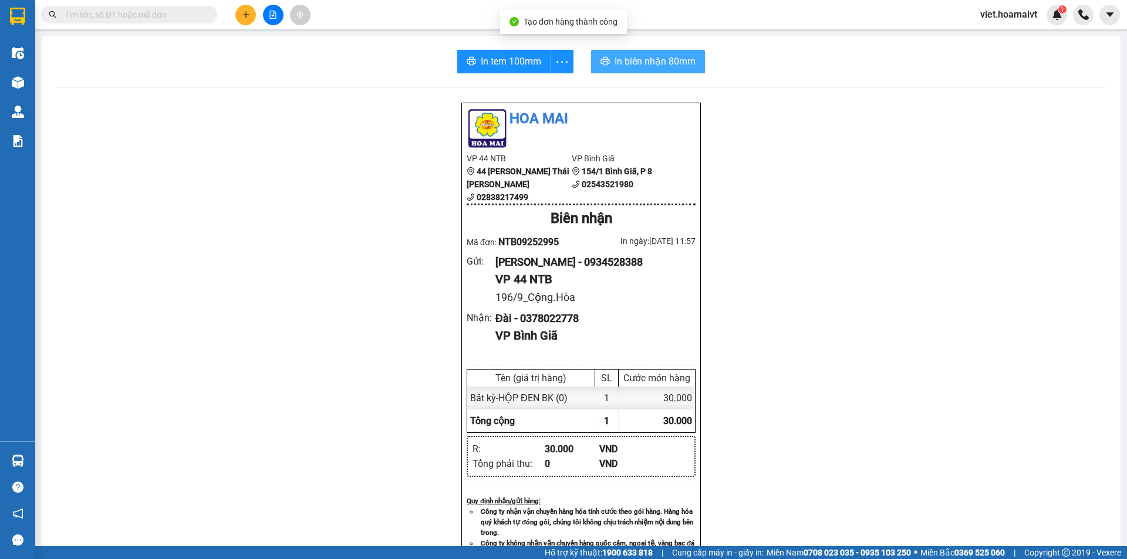
click at [657, 65] on span "In biên nhận 80mm" at bounding box center [655, 61] width 81 height 15
click at [852, 360] on div "[PERSON_NAME] VP 44 NTB 44 [PERSON_NAME] Thái [PERSON_NAME] 02838217499 VP [PER…" at bounding box center [581, 498] width 1051 height 792
click at [848, 343] on div "[PERSON_NAME] VP 44 NTB 44 [PERSON_NAME] Thái [PERSON_NAME] 02838217499 VP [PER…" at bounding box center [581, 498] width 1051 height 792
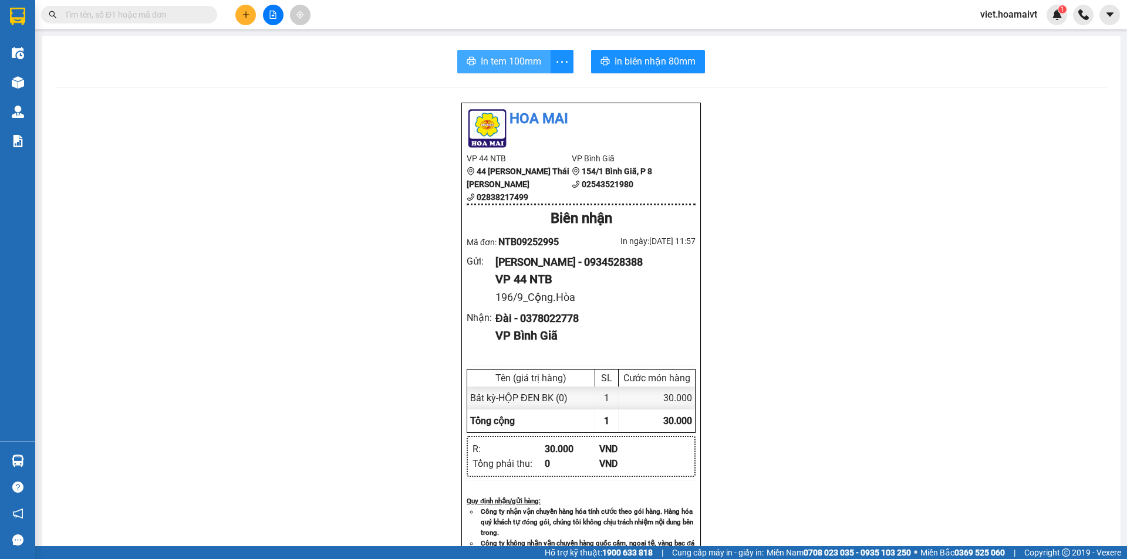
click at [523, 61] on span "In tem 100mm" at bounding box center [511, 61] width 60 height 15
click at [879, 383] on div "[PERSON_NAME] VP 44 NTB 44 [PERSON_NAME] Thái [PERSON_NAME] 02838217499 VP [PER…" at bounding box center [581, 498] width 1051 height 792
click at [879, 378] on div "[PERSON_NAME] VP 44 NTB 44 [PERSON_NAME] Thái [PERSON_NAME] 02838217499 VP [PER…" at bounding box center [581, 498] width 1051 height 792
click at [181, 18] on input "text" at bounding box center [134, 14] width 139 height 13
click at [166, 14] on input "text" at bounding box center [134, 14] width 139 height 13
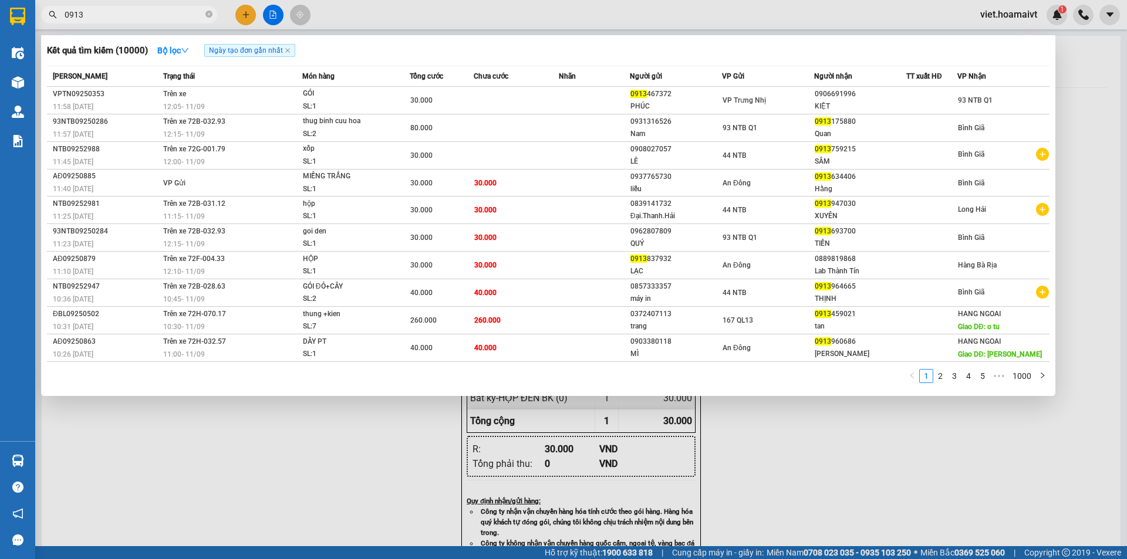
click at [144, 8] on span "0913" at bounding box center [129, 15] width 176 height 18
click at [145, 17] on input "0913" at bounding box center [134, 14] width 139 height 13
drag, startPoint x: 145, startPoint y: 17, endPoint x: 382, endPoint y: 454, distance: 496.7
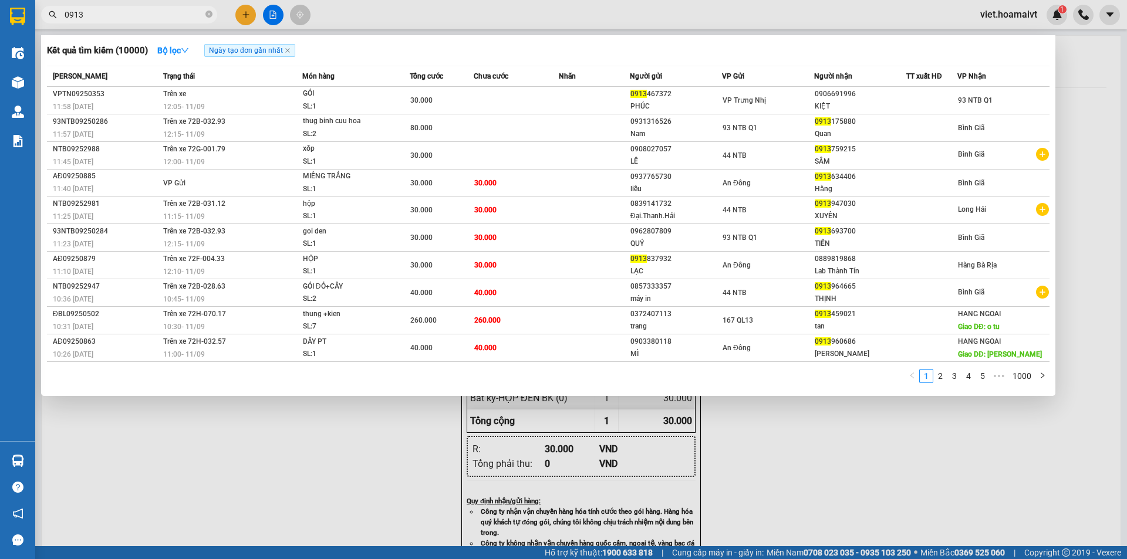
click at [385, 461] on div at bounding box center [563, 279] width 1127 height 559
click at [190, 12] on input "0913" at bounding box center [134, 14] width 139 height 13
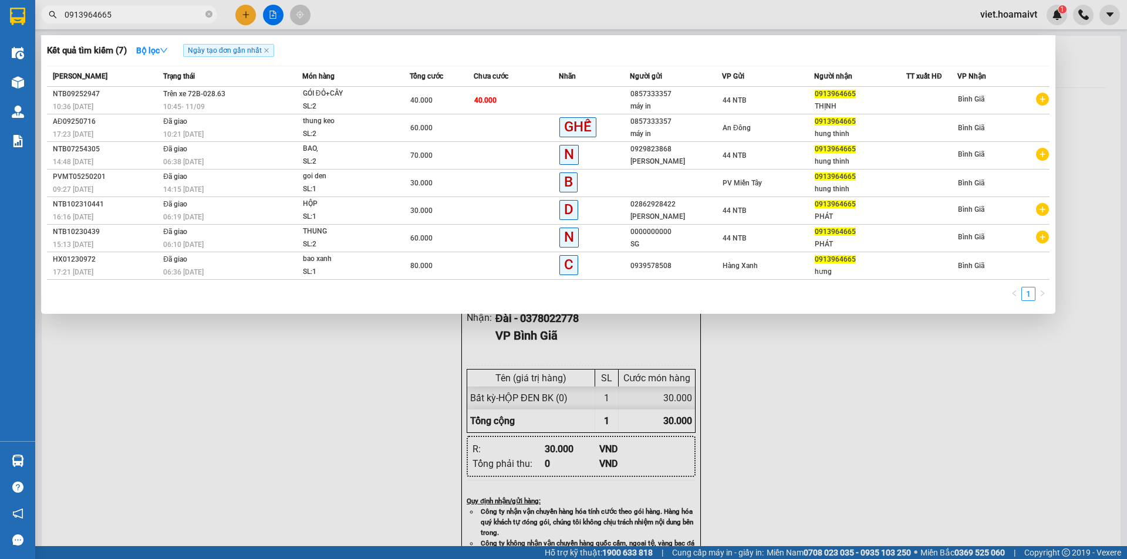
type input "0913964665"
click at [807, 466] on div at bounding box center [563, 279] width 1127 height 559
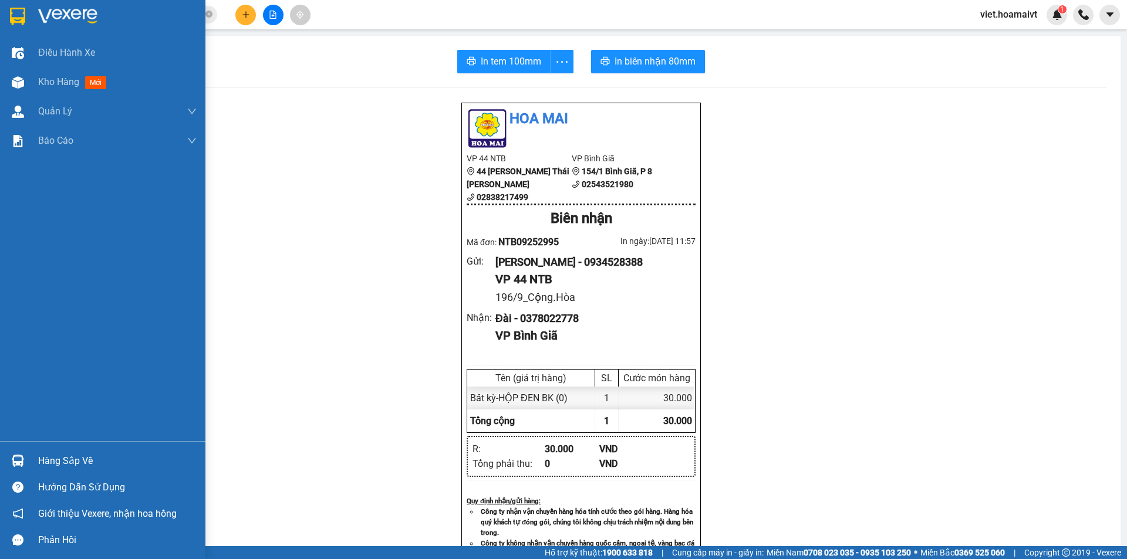
click at [75, 16] on img at bounding box center [67, 17] width 59 height 18
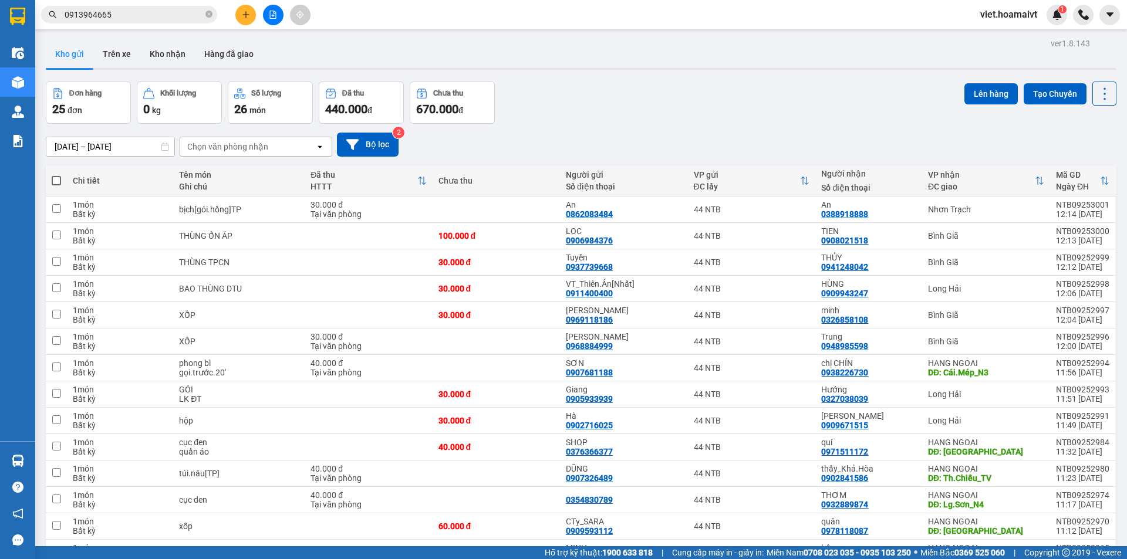
click at [711, 128] on div "[DATE] – [DATE] Press the down arrow key to interact with the calendar and sele…" at bounding box center [581, 145] width 1071 height 42
click at [1018, 231] on button at bounding box center [1024, 236] width 16 height 21
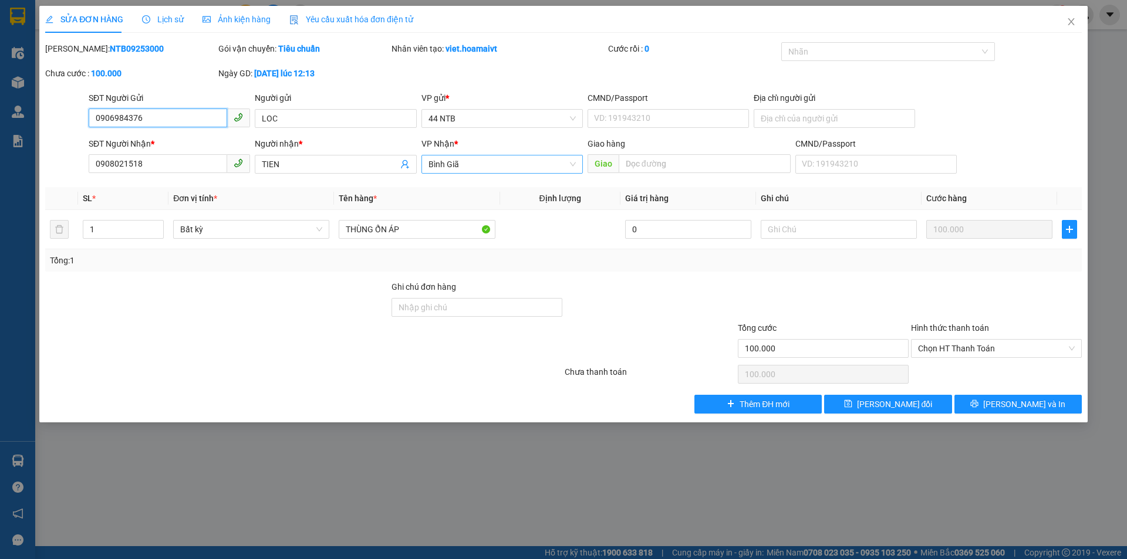
click at [521, 170] on span "Bình Giã" at bounding box center [502, 165] width 147 height 18
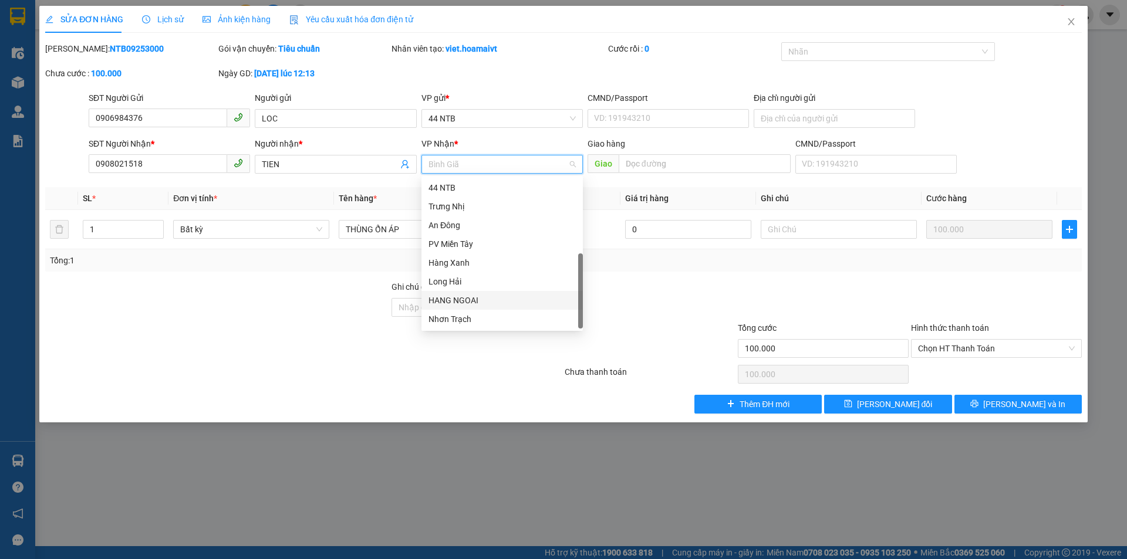
click at [488, 304] on div "HANG NGOAI" at bounding box center [502, 300] width 147 height 13
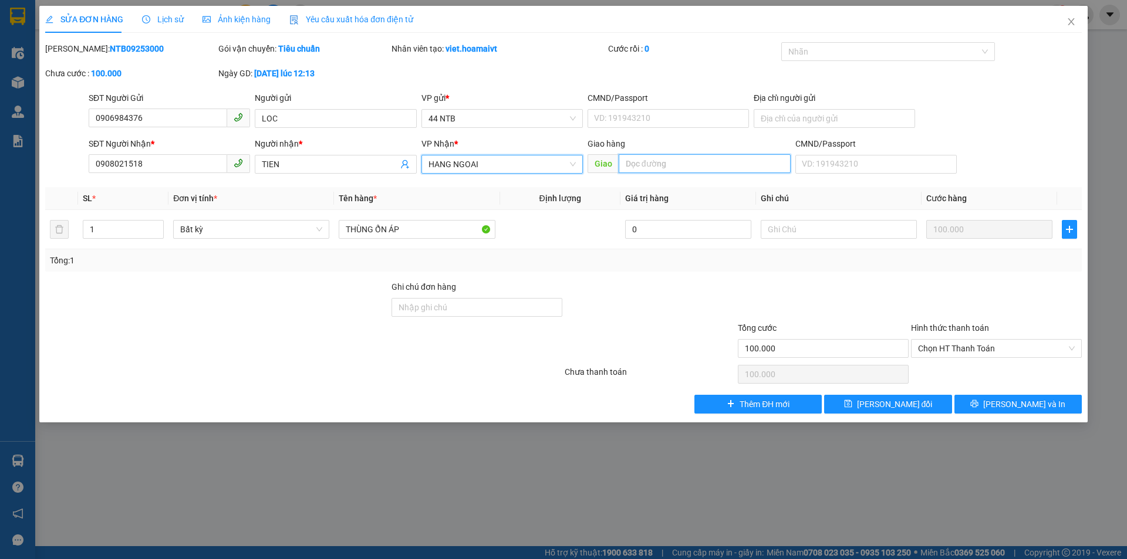
click at [676, 163] on input "text" at bounding box center [705, 163] width 172 height 19
type input "O"
type input "ÔNG TỪ"
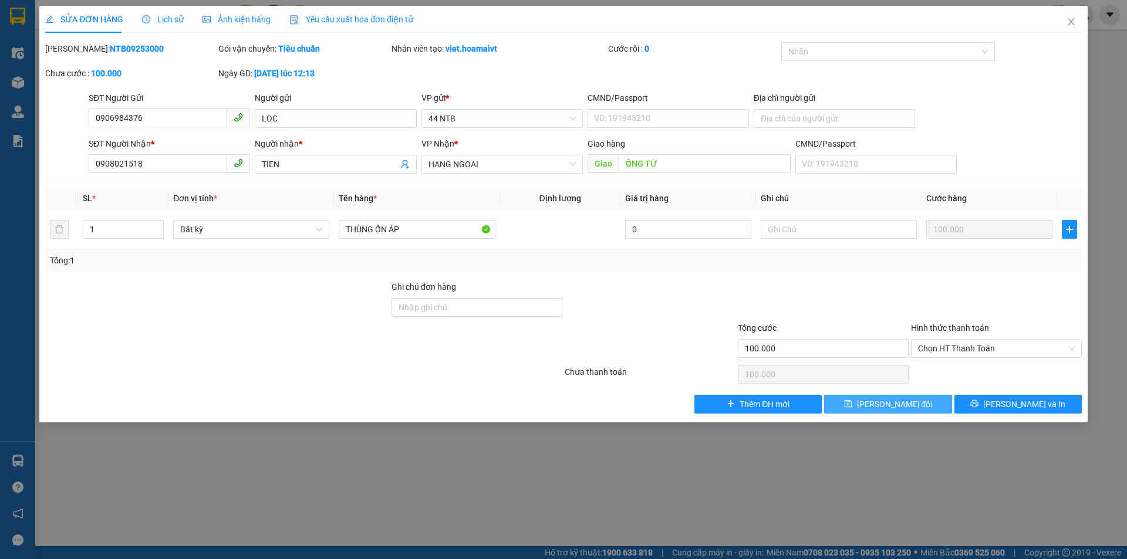
click at [852, 403] on icon "save" at bounding box center [848, 404] width 8 height 8
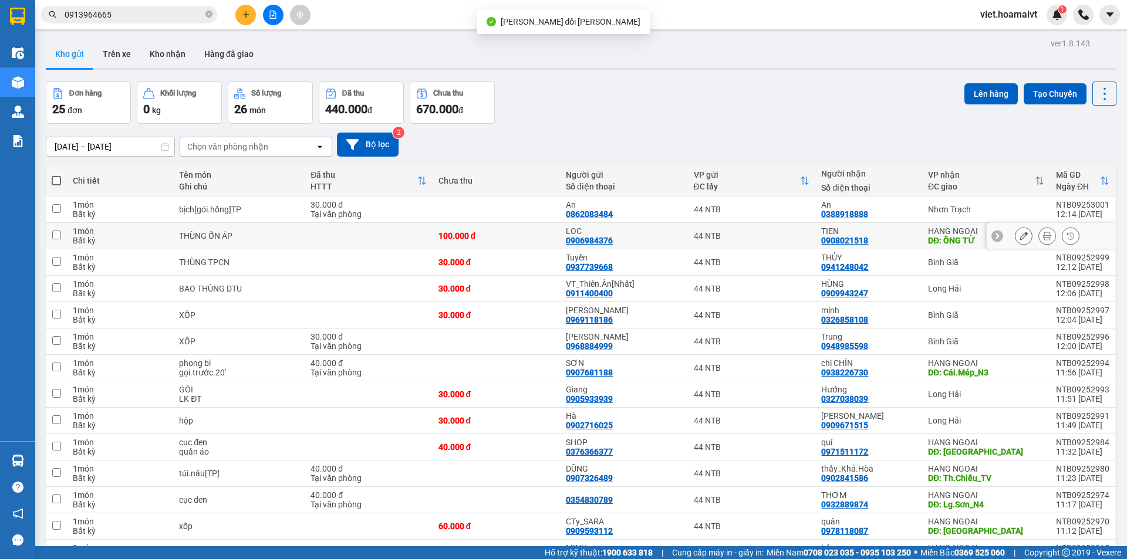
click at [1038, 227] on div at bounding box center [1051, 236] width 129 height 26
click at [1043, 234] on icon at bounding box center [1047, 236] width 8 height 8
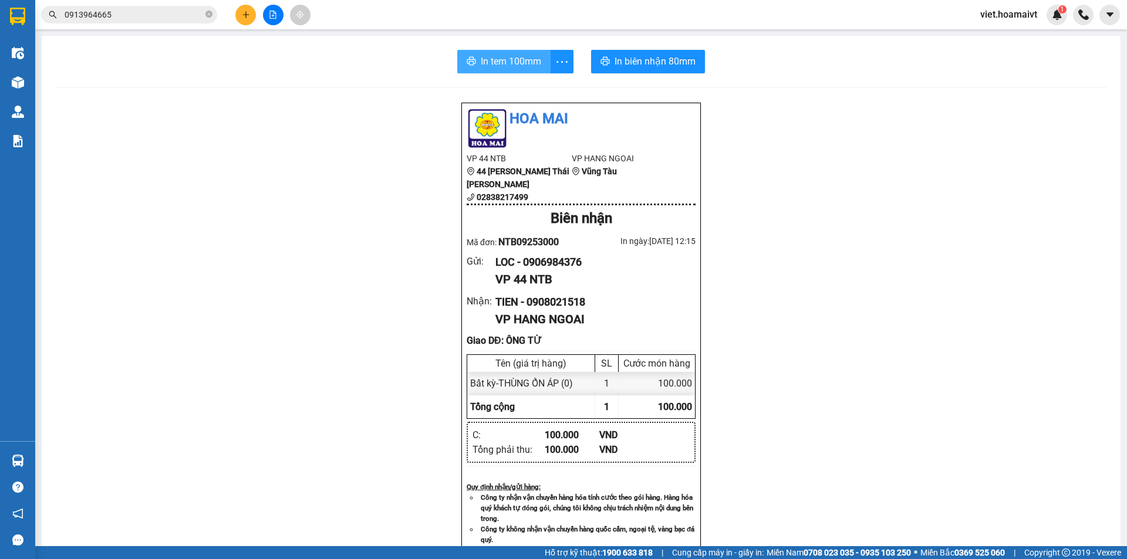
click at [527, 63] on span "In tem 100mm" at bounding box center [511, 61] width 60 height 15
click at [955, 365] on div "[PERSON_NAME] VP 44 NTB 44 [PERSON_NAME] Thái [PERSON_NAME] 02838217499 VP HANG…" at bounding box center [581, 496] width 1051 height 789
click at [164, 15] on input "0913964665" at bounding box center [134, 14] width 139 height 13
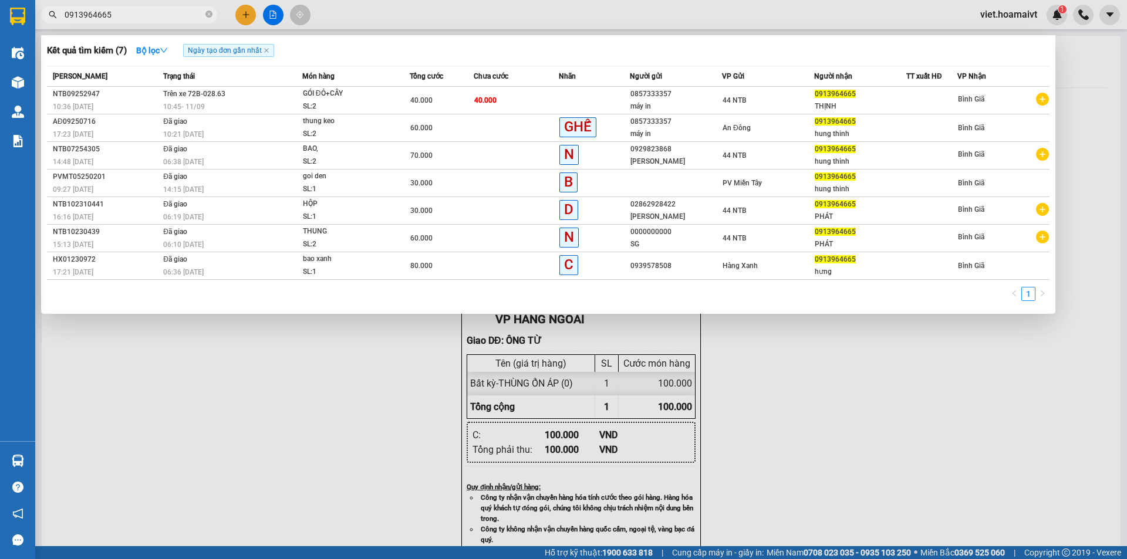
click at [945, 444] on div at bounding box center [563, 279] width 1127 height 559
